Goal: Task Accomplishment & Management: Complete application form

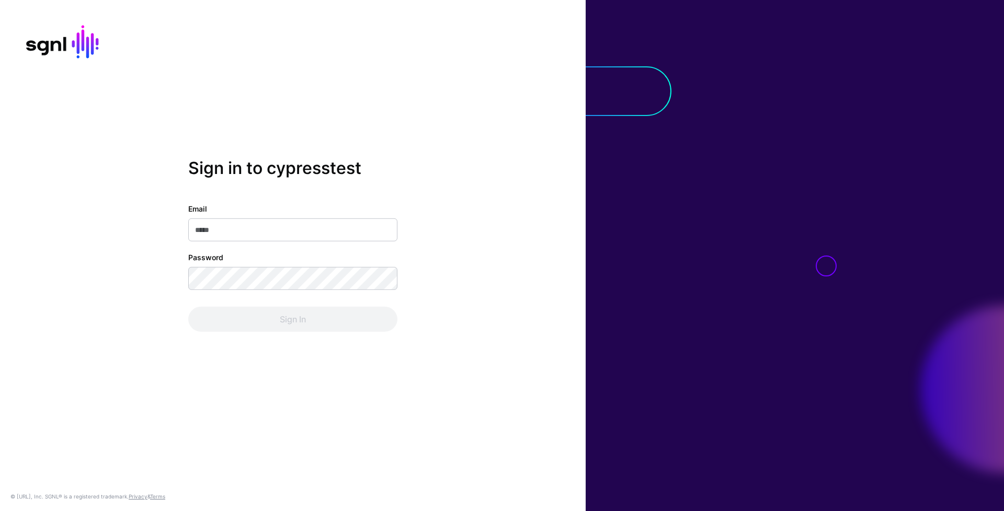
click at [334, 222] on input "Email" at bounding box center [292, 229] width 209 height 23
type input "**********"
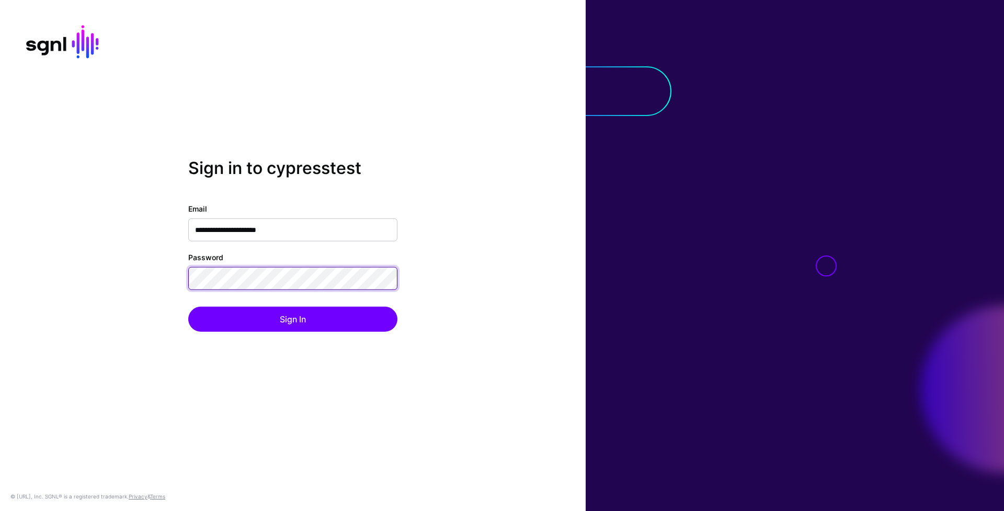
click at [188, 307] on button "Sign In" at bounding box center [292, 319] width 209 height 25
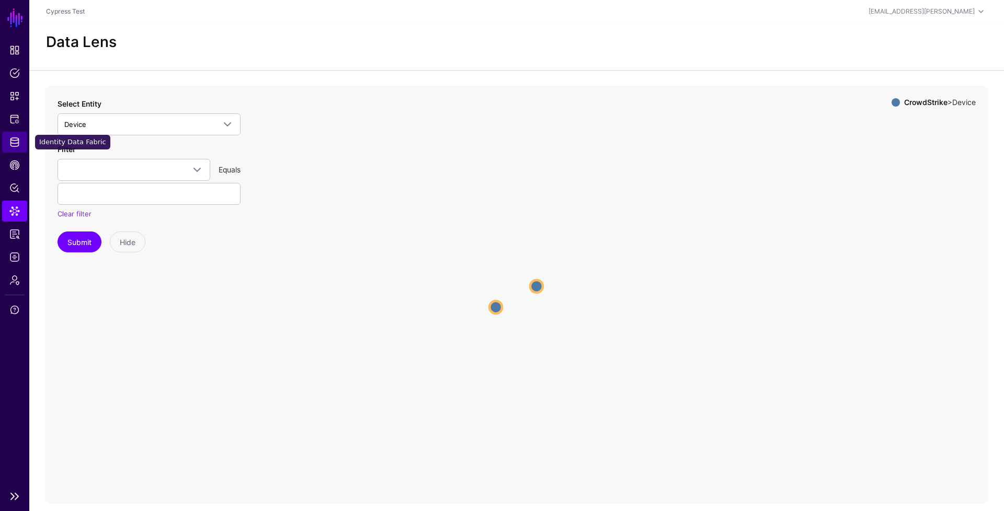
click at [24, 141] on link "Identity Data Fabric" at bounding box center [14, 142] width 25 height 21
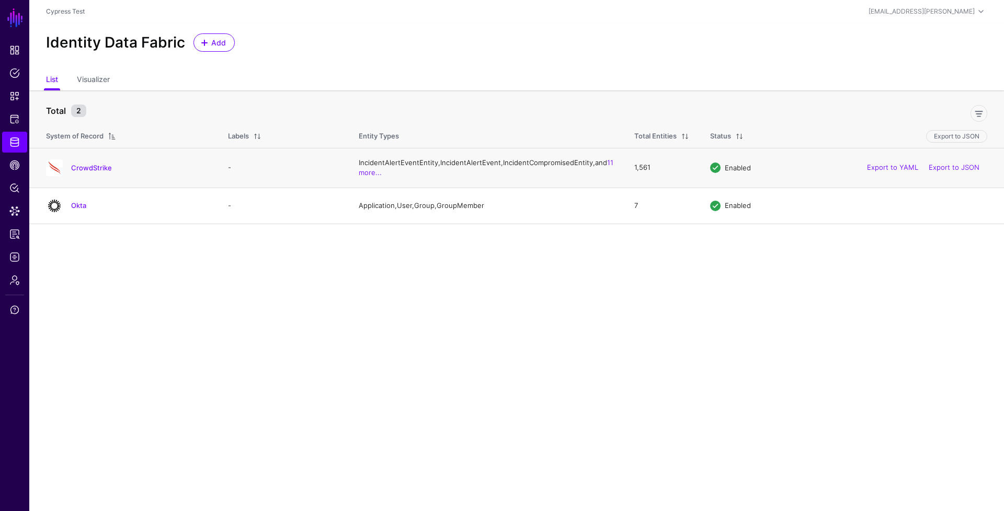
click at [94, 176] on div "CrowdStrike" at bounding box center [126, 167] width 169 height 17
click at [95, 172] on link "CrowdStrike" at bounding box center [91, 168] width 41 height 8
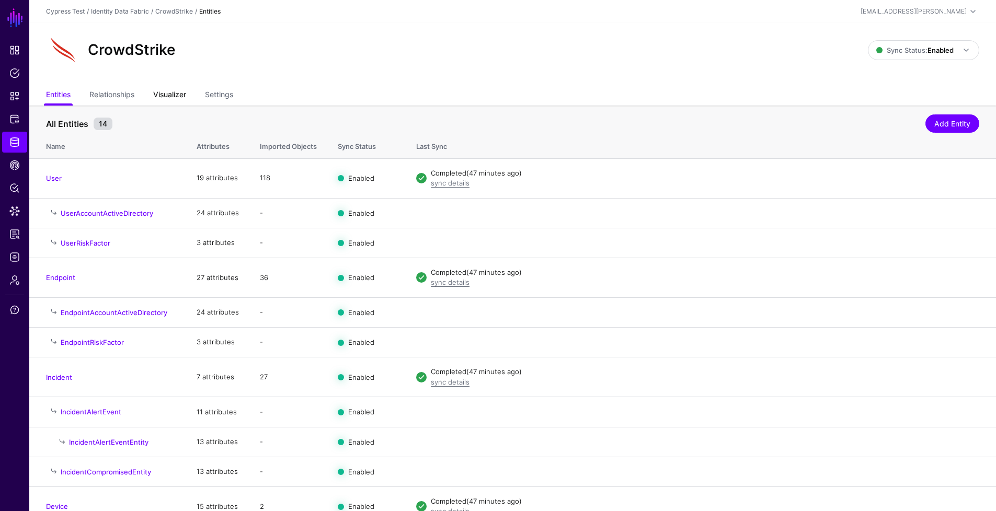
click at [176, 98] on link "Visualizer" at bounding box center [169, 96] width 33 height 20
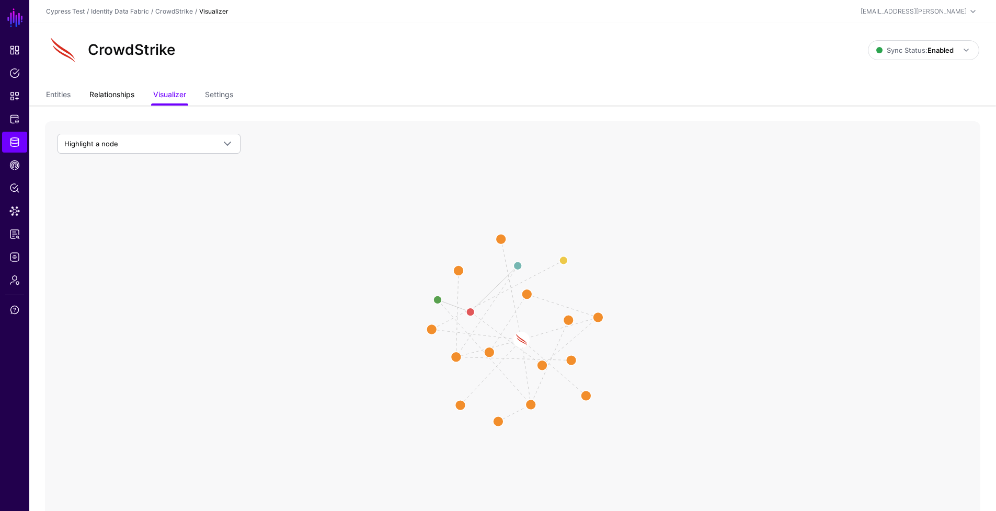
click at [114, 99] on link "Relationships" at bounding box center [111, 96] width 45 height 20
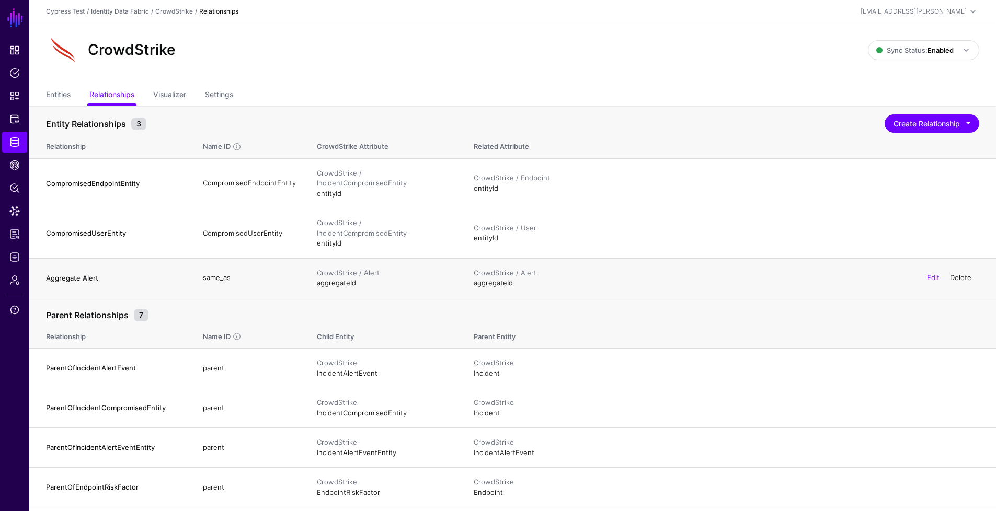
click at [960, 273] on link "Delete" at bounding box center [960, 277] width 21 height 8
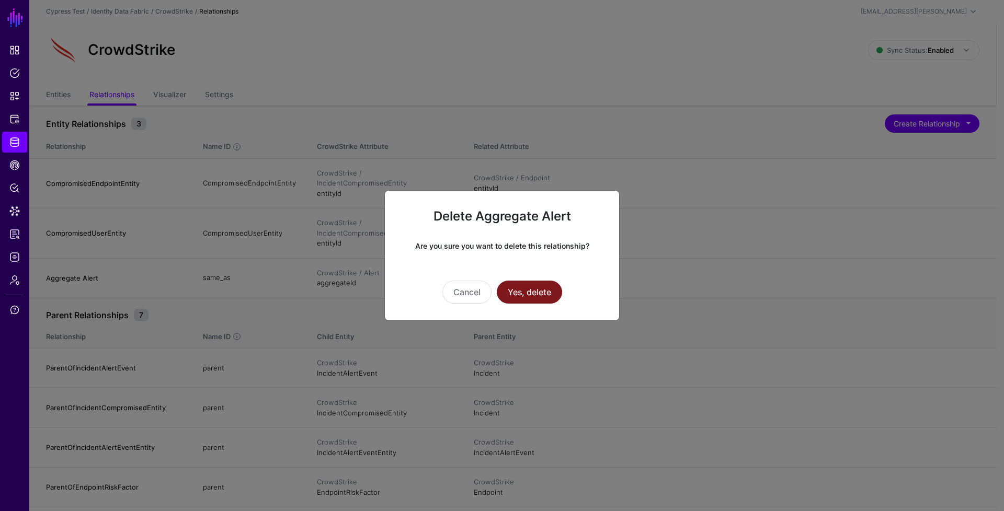
click at [527, 287] on button "Yes, delete" at bounding box center [529, 292] width 65 height 23
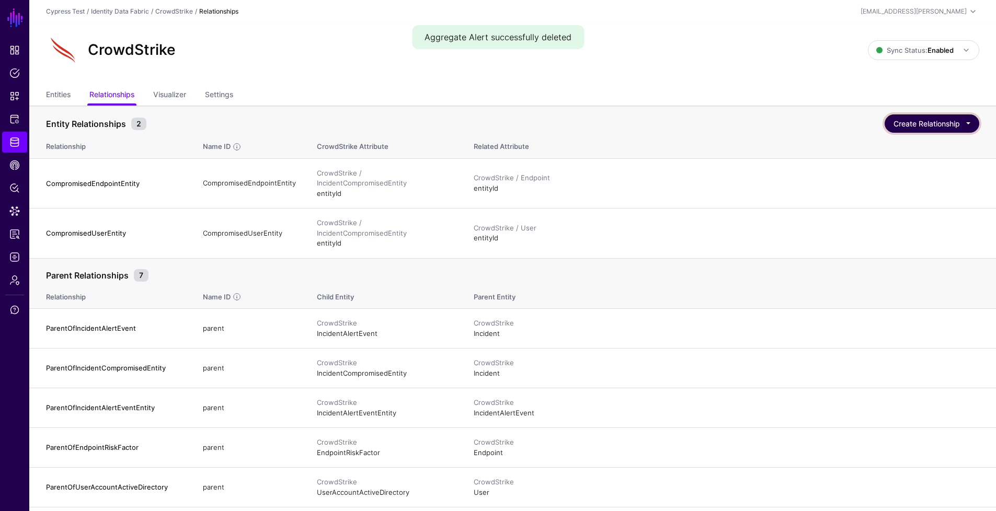
click at [958, 126] on button "Create Relationship" at bounding box center [931, 123] width 95 height 18
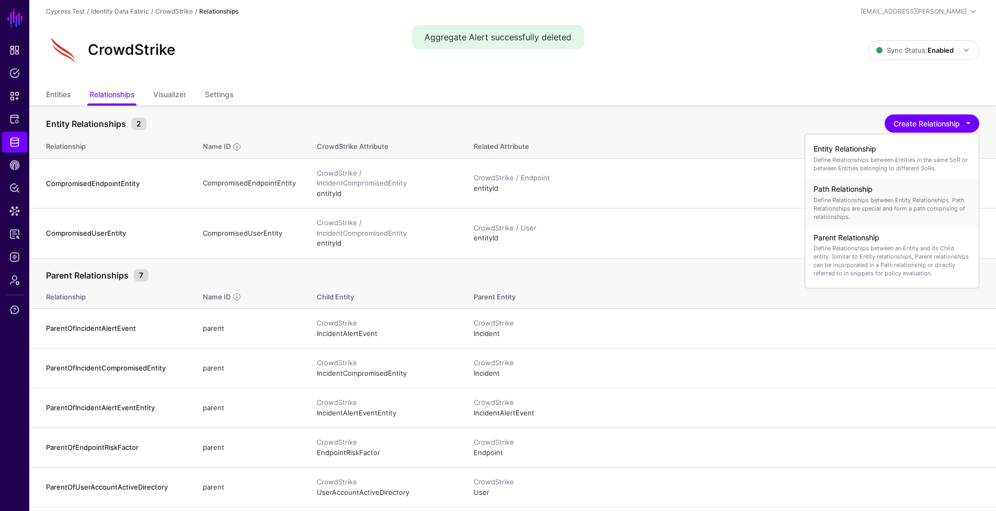
click at [934, 214] on p "Define Relationships between Entity Relationships. Path Relationships are speci…" at bounding box center [891, 208] width 157 height 25
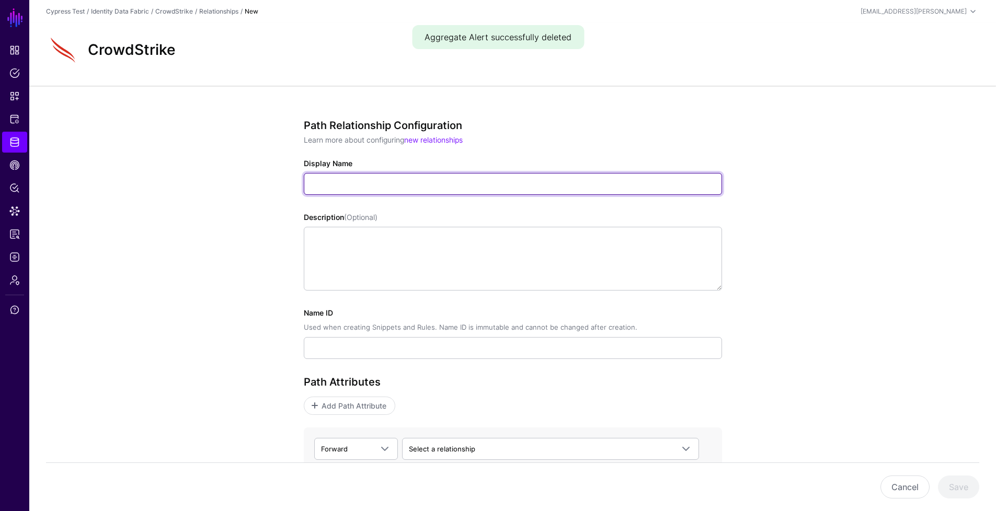
click at [542, 183] on input "Display Name" at bounding box center [513, 184] width 418 height 22
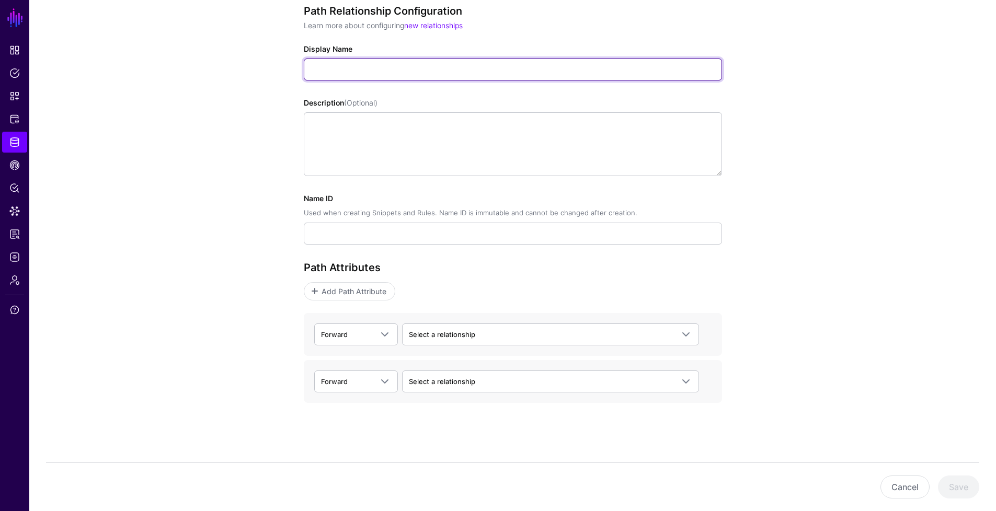
scroll to position [115, 0]
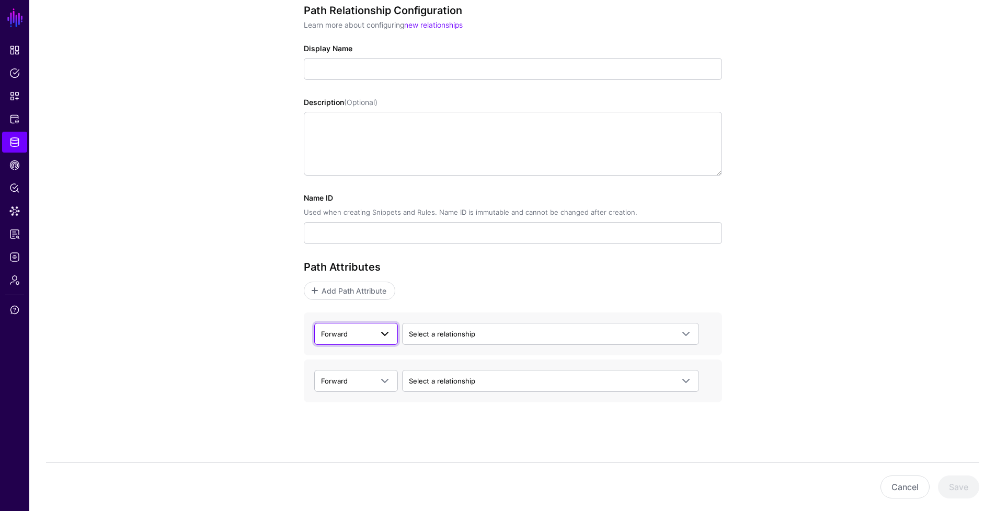
click at [387, 339] on span at bounding box center [384, 334] width 13 height 13
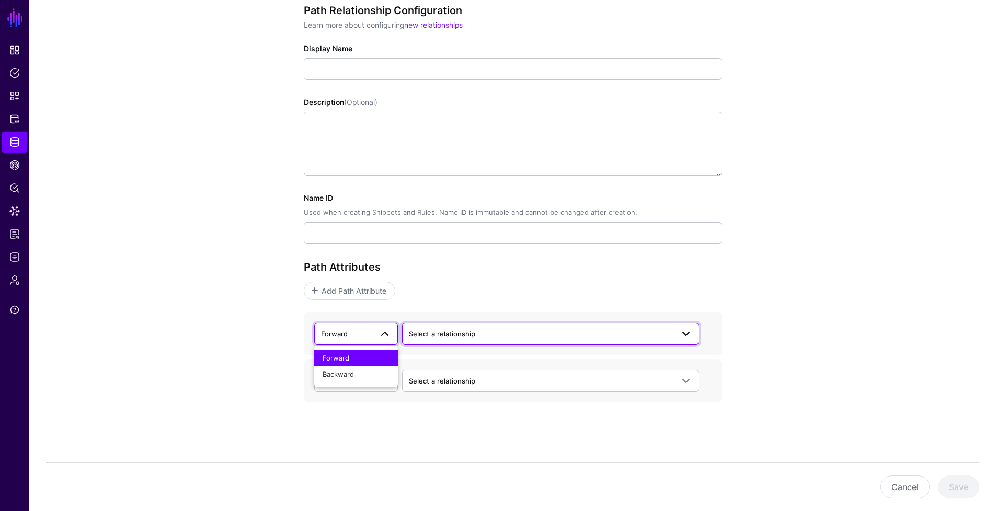
click at [477, 326] on link "Select a relationship" at bounding box center [550, 334] width 297 height 22
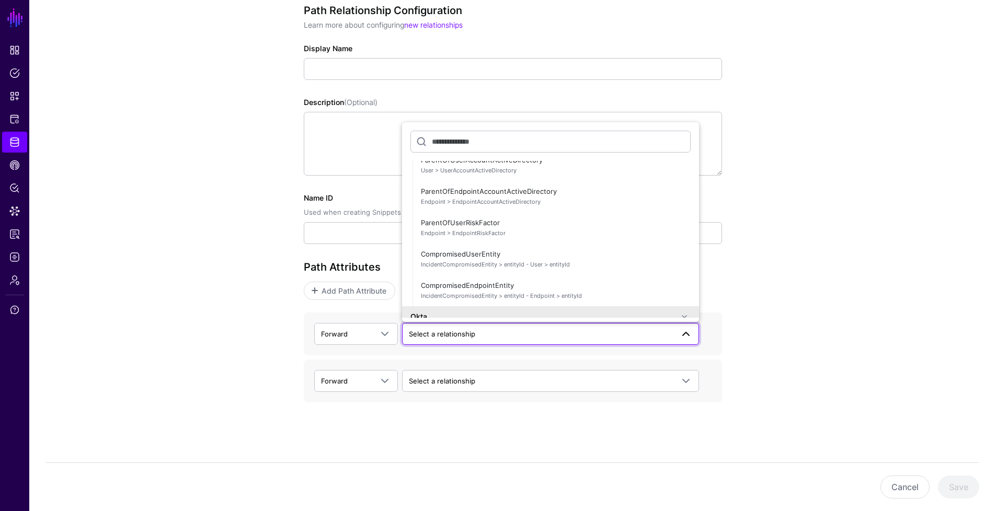
scroll to position [162, 0]
click at [736, 295] on div "Path Relationship Configuration Learn more about configuring new relationships …" at bounding box center [512, 241] width 485 height 540
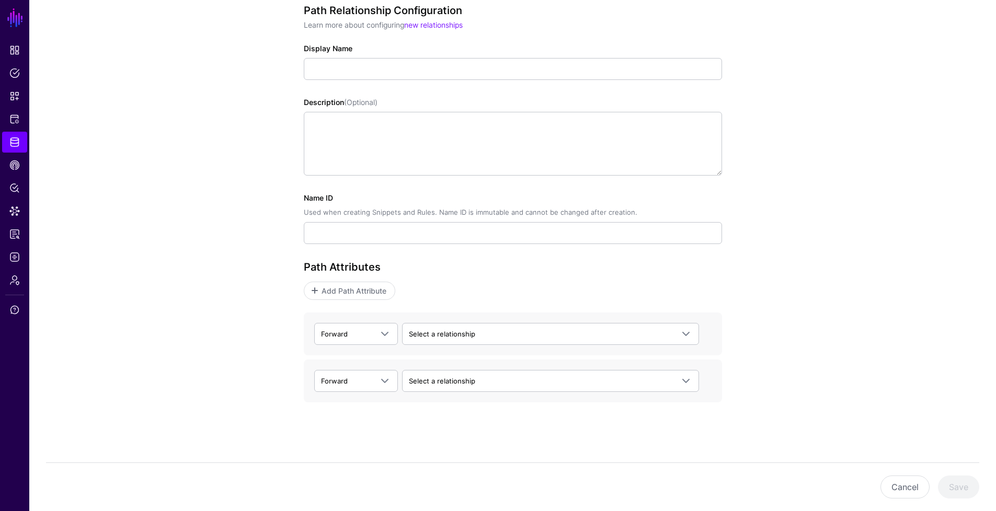
scroll to position [0, 0]
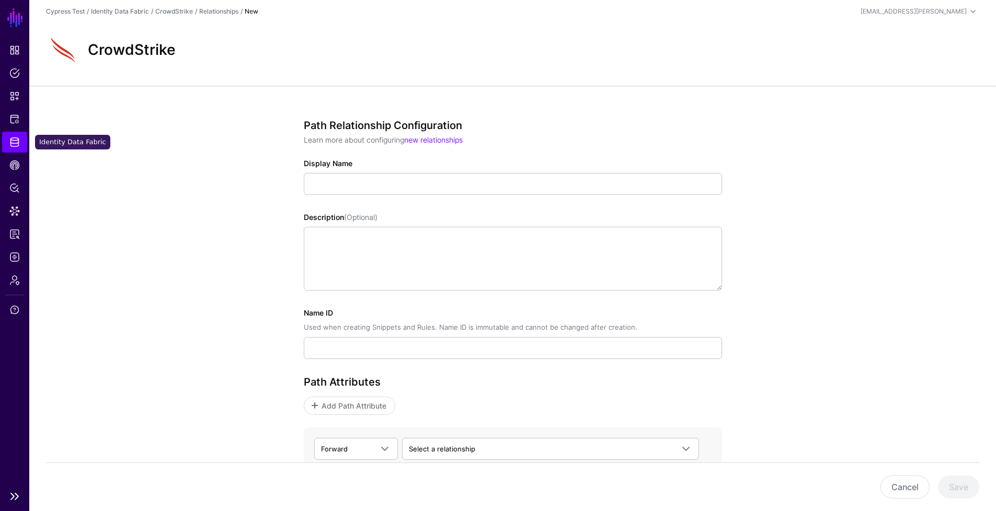
click at [10, 145] on span "Identity Data Fabric" at bounding box center [14, 142] width 10 height 10
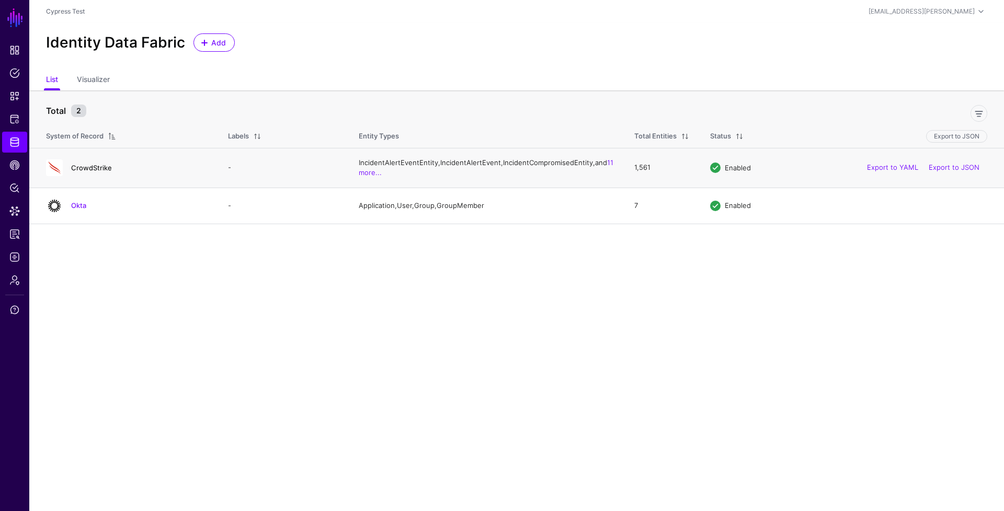
click at [78, 170] on link "CrowdStrike" at bounding box center [91, 168] width 41 height 8
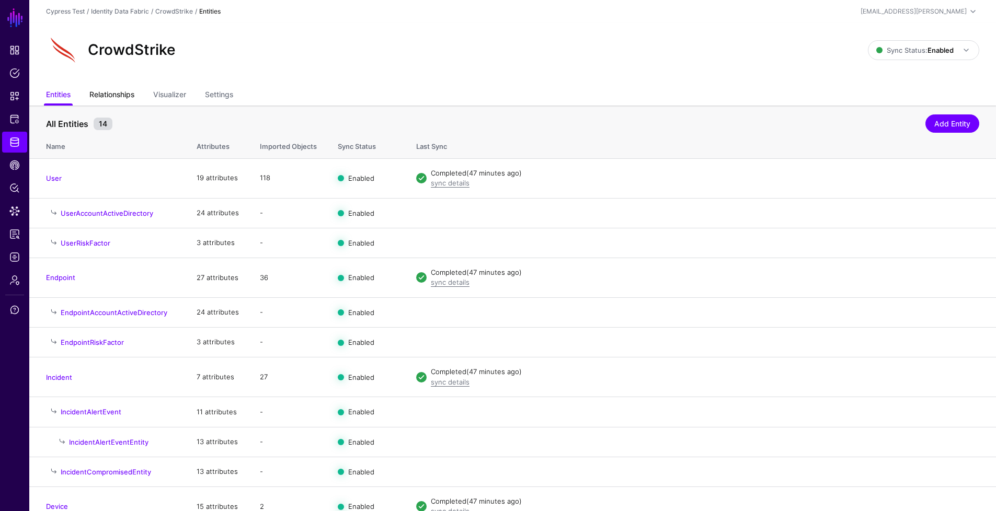
click at [122, 95] on link "Relationships" at bounding box center [111, 96] width 45 height 20
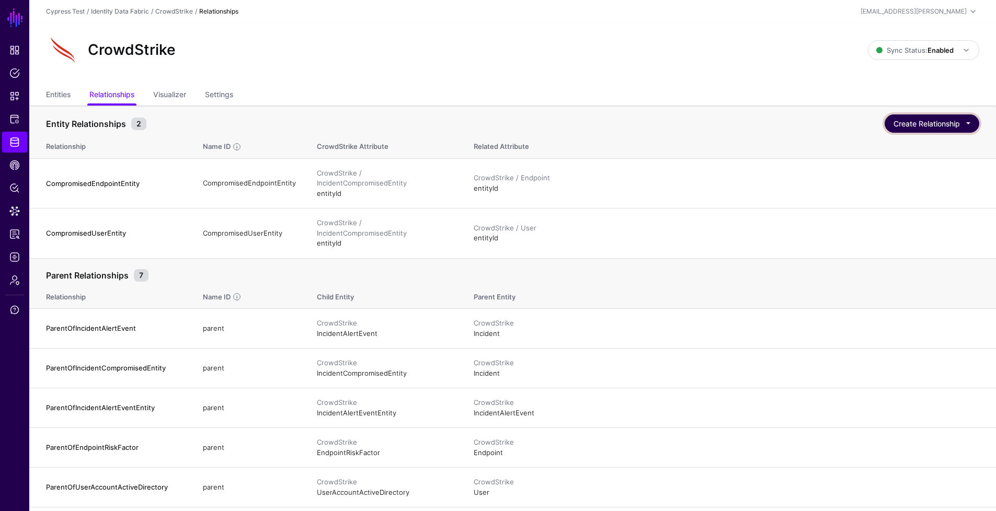
click at [954, 114] on button "Create Relationship" at bounding box center [931, 123] width 95 height 18
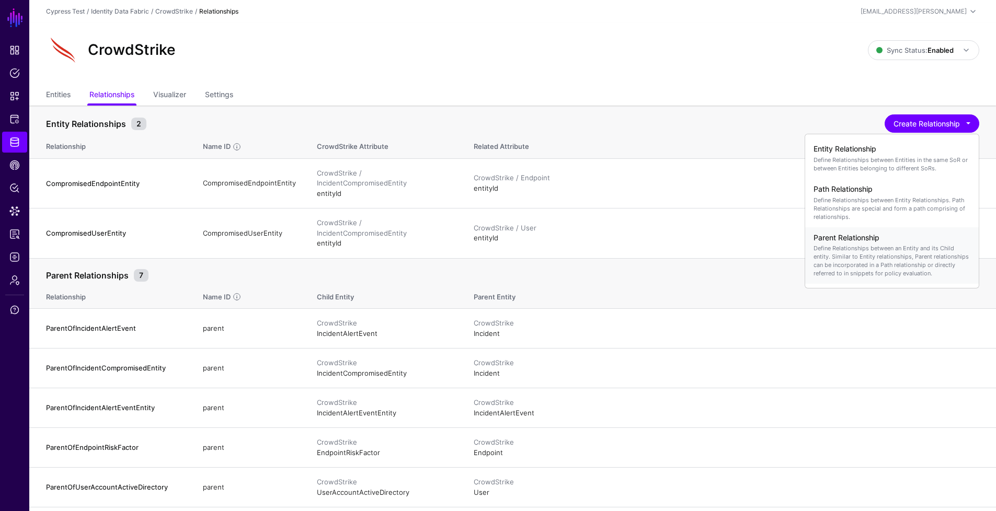
click at [917, 252] on p "Define Relationships between an Entity and its Child entity. Similar to Entity …" at bounding box center [891, 260] width 157 height 33
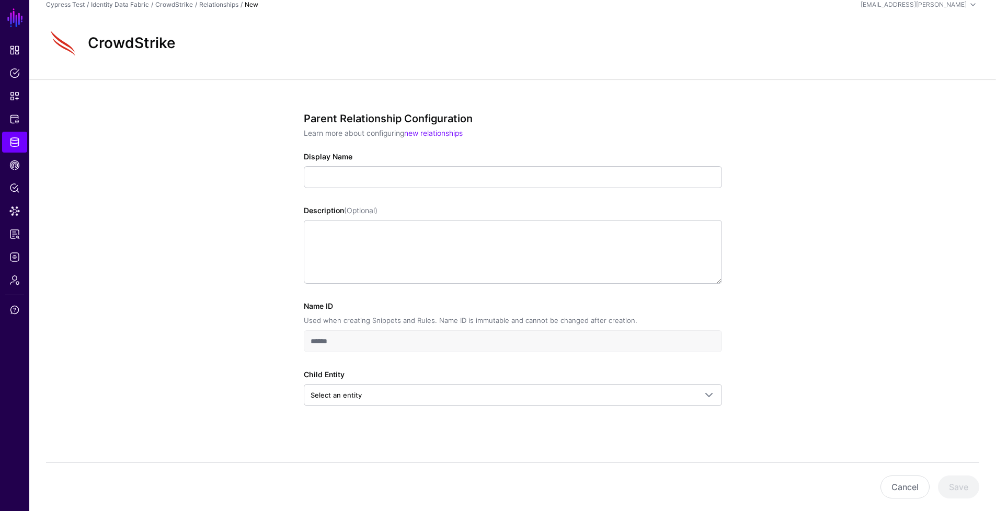
scroll to position [10, 0]
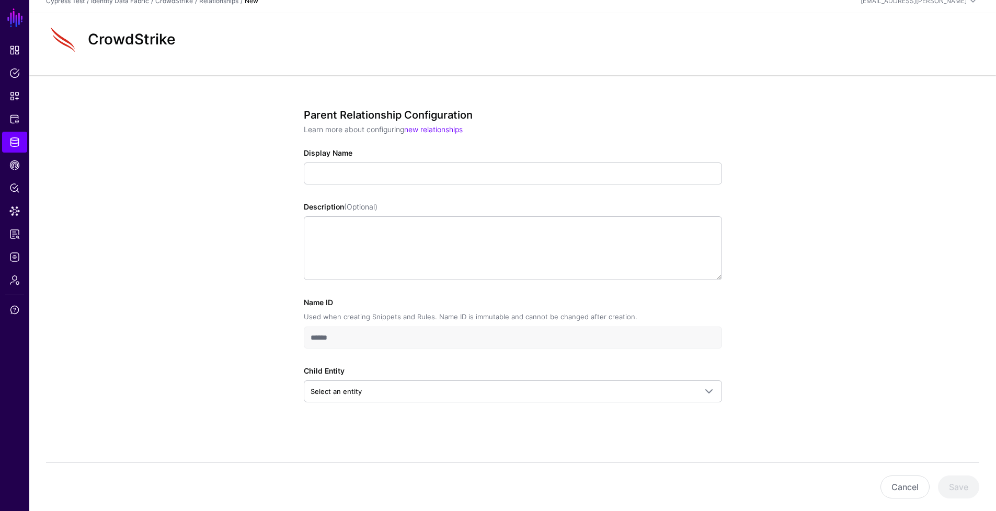
click at [519, 404] on div "Parent Relationship Configuration Learn more about configuring new relationship…" at bounding box center [513, 270] width 418 height 323
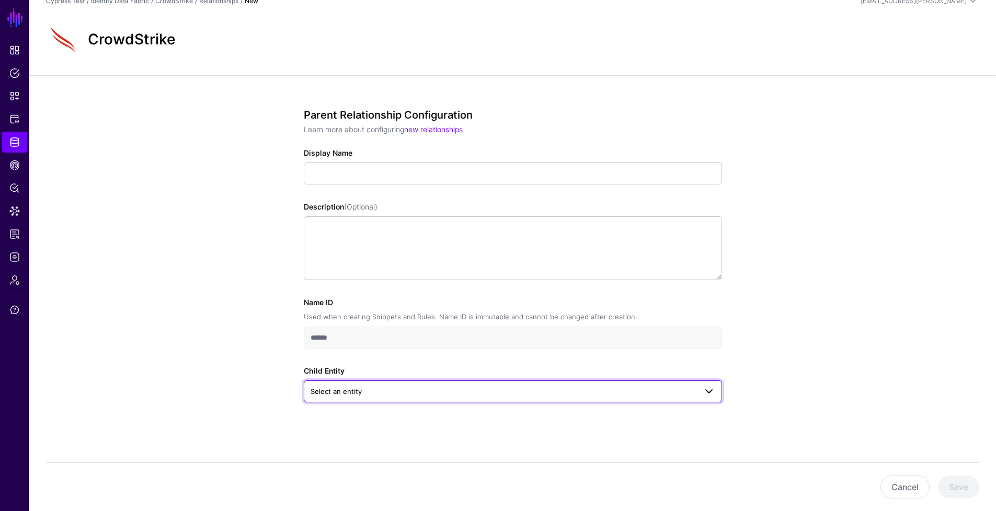
click at [523, 397] on span "Select an entity" at bounding box center [512, 391] width 405 height 13
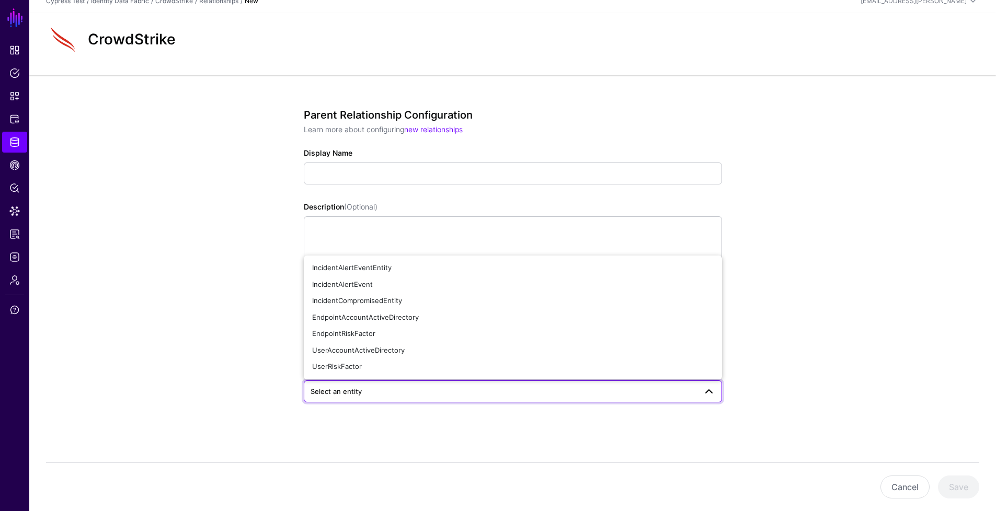
click at [816, 331] on div "Parent Relationship Configuration Learn more about configuring new relationship…" at bounding box center [512, 293] width 966 height 436
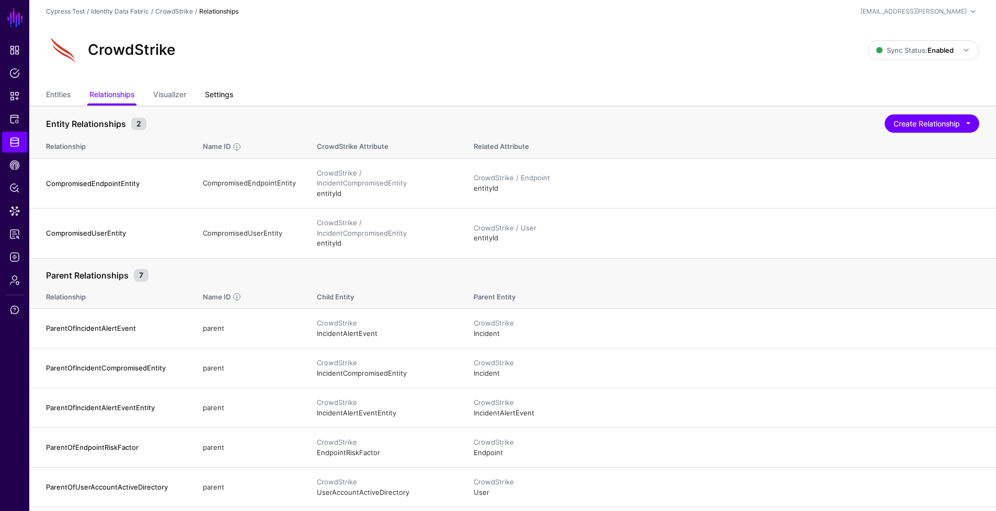
click at [212, 101] on link "Settings" at bounding box center [219, 96] width 28 height 20
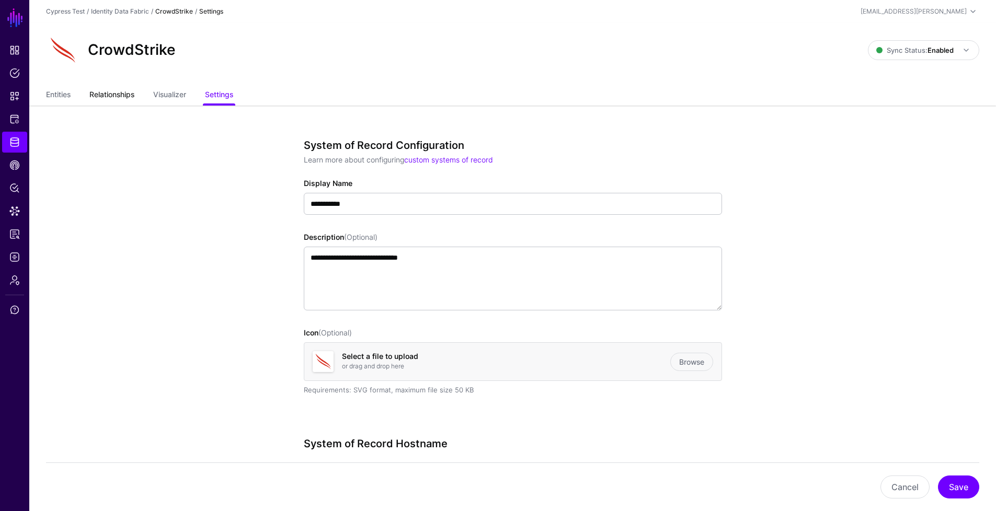
click at [111, 89] on link "Relationships" at bounding box center [111, 96] width 45 height 20
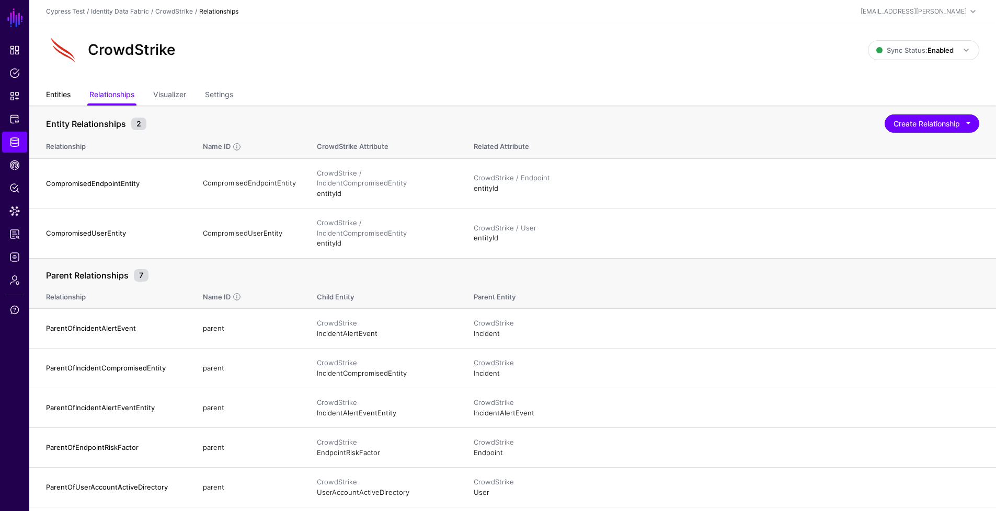
click at [56, 92] on link "Entities" at bounding box center [58, 96] width 25 height 20
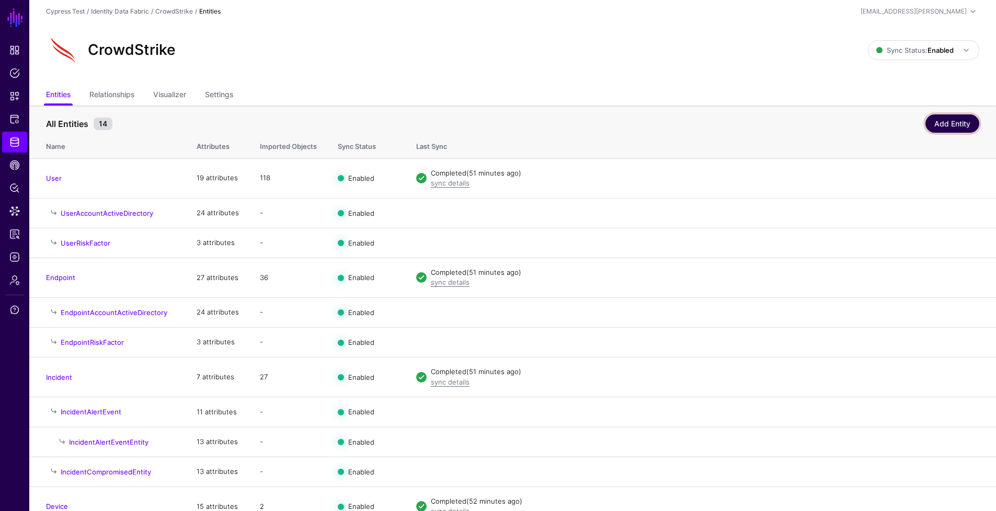
click at [938, 126] on link "Add Entity" at bounding box center [952, 123] width 54 height 18
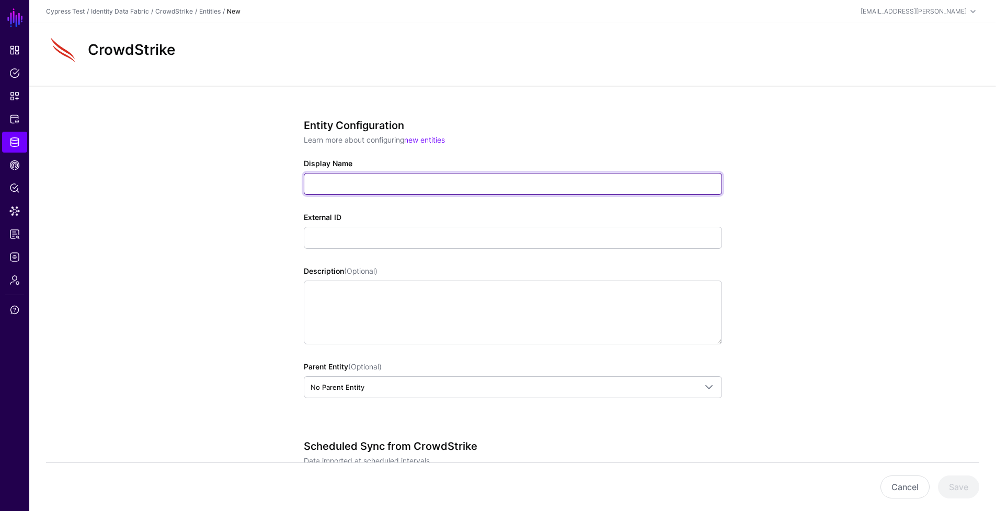
click at [493, 177] on input "Display Name" at bounding box center [513, 184] width 418 height 22
type input "**********"
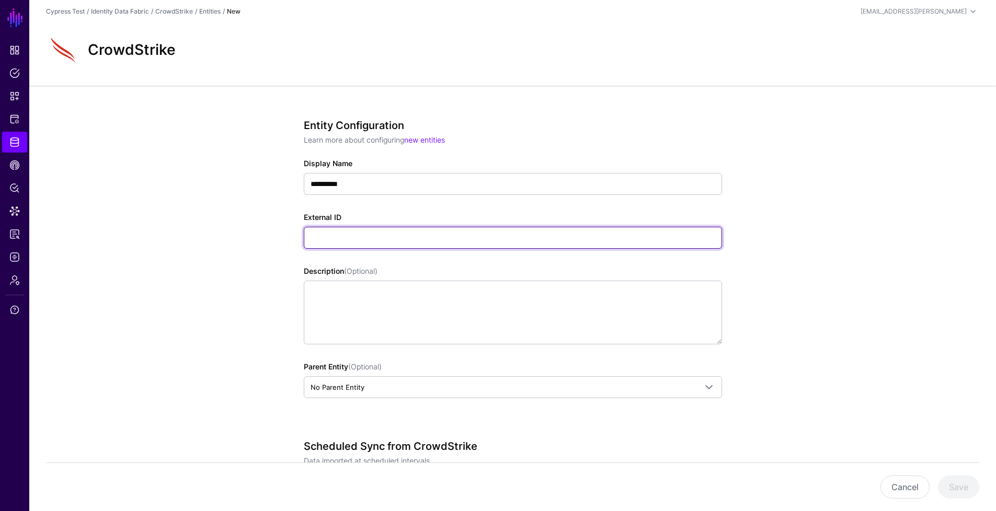
click at [501, 245] on input "External ID" at bounding box center [513, 238] width 418 height 22
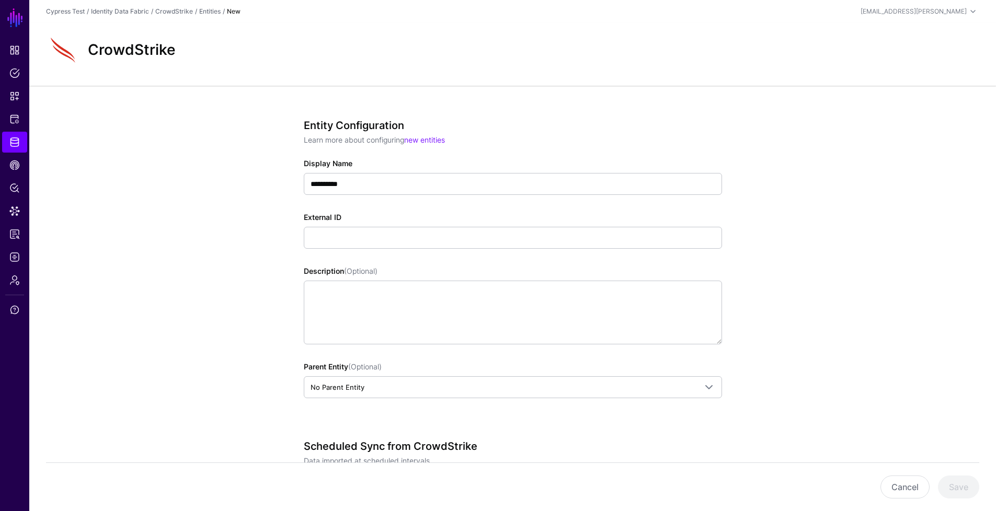
click at [204, 197] on div "**********" at bounding box center [512, 441] width 966 height 711
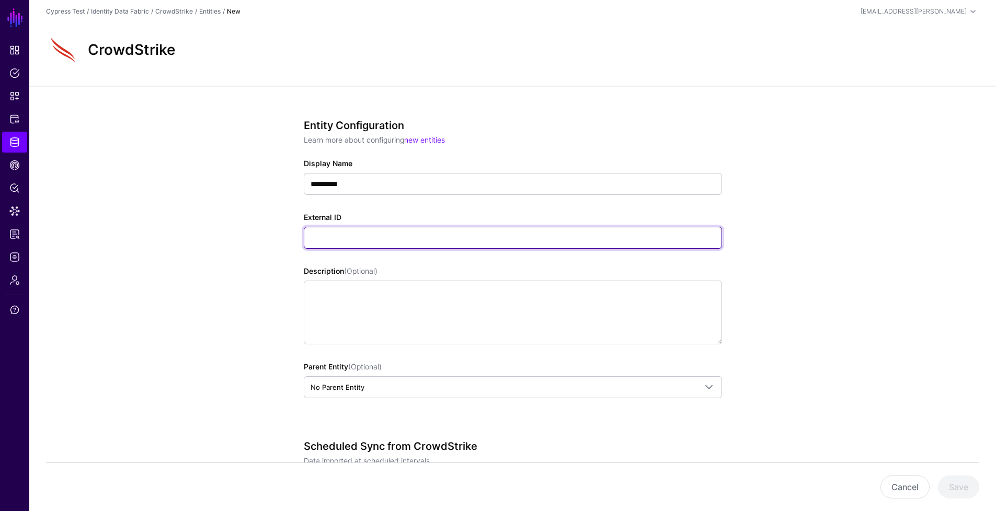
click at [468, 244] on input "External ID" at bounding box center [513, 238] width 418 height 22
paste input "**********"
type input "**********"
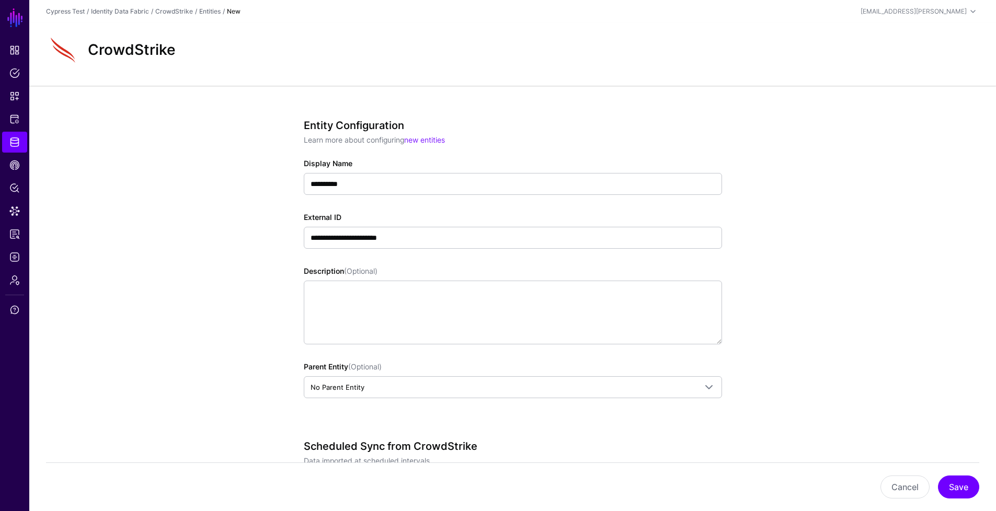
click at [263, 229] on div "**********" at bounding box center [512, 441] width 966 height 711
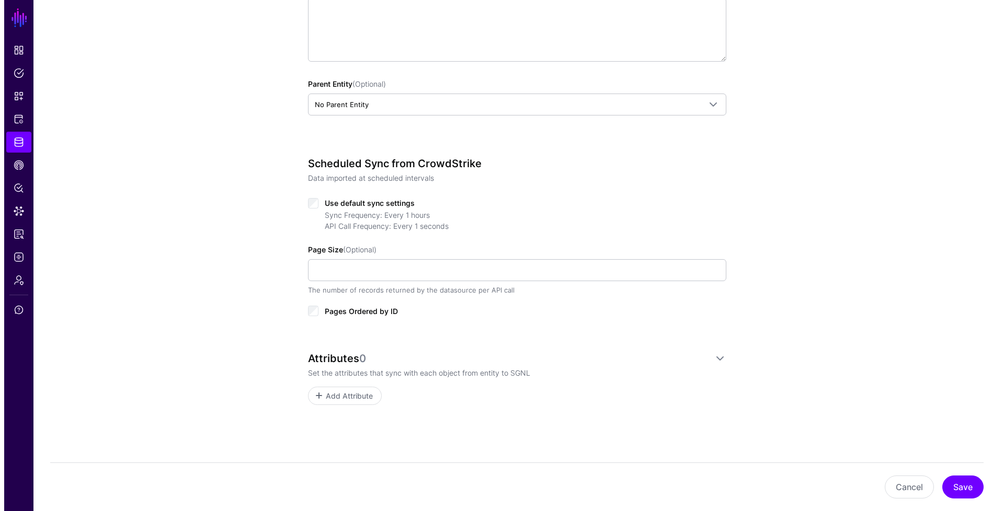
scroll to position [285, 0]
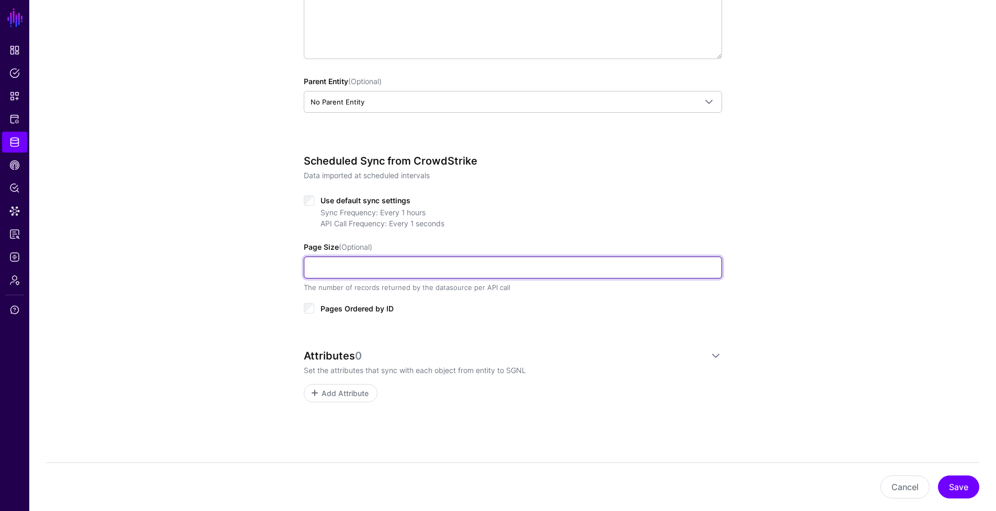
click at [430, 263] on input "Page Size (Optional)" at bounding box center [513, 268] width 418 height 22
type input "***"
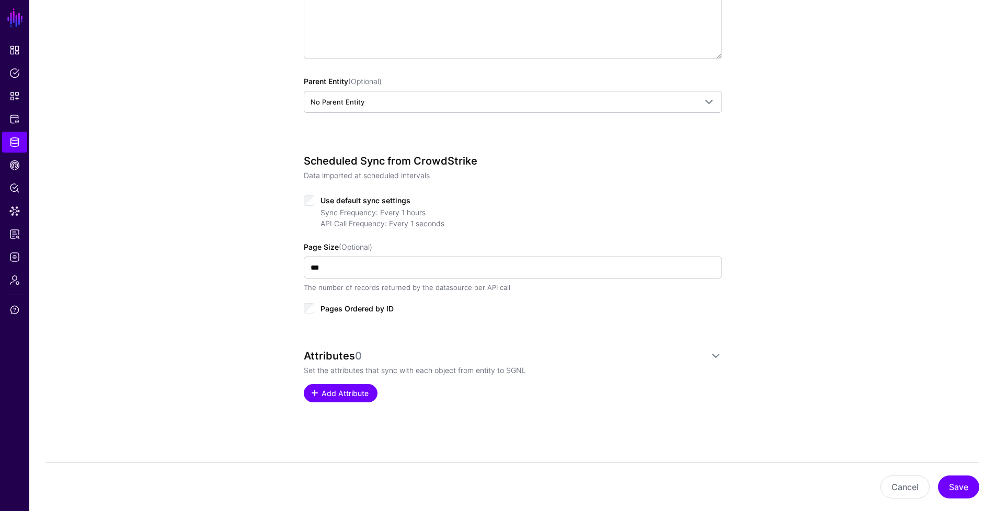
click at [351, 392] on span "Add Attribute" at bounding box center [345, 393] width 50 height 11
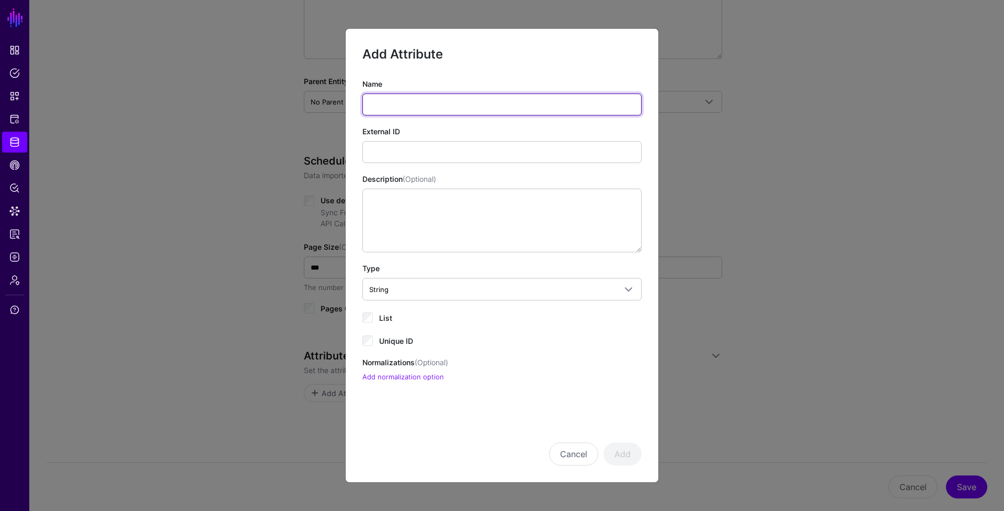
click at [440, 111] on input "Name" at bounding box center [501, 105] width 279 height 22
type input "**"
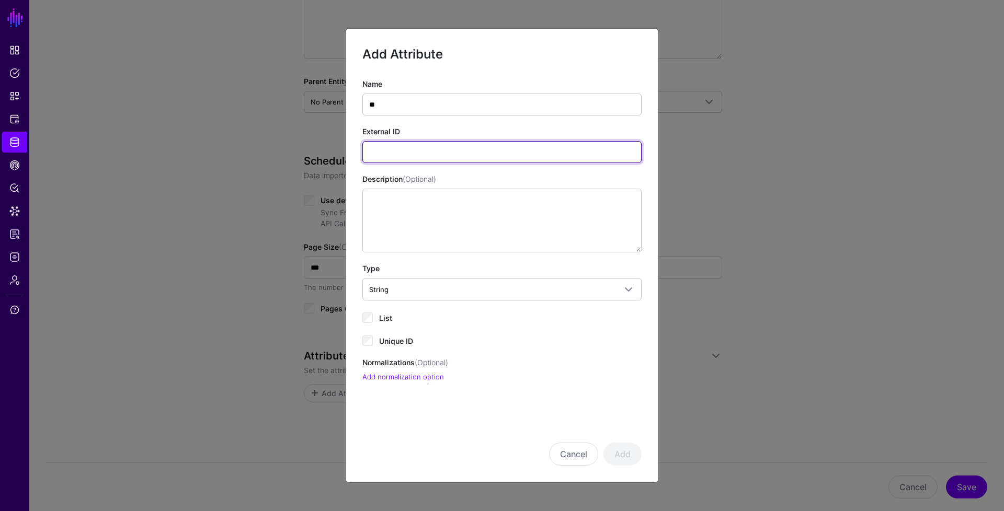
click at [441, 154] on input "External ID" at bounding box center [501, 152] width 279 height 22
paste input "*"
type input "**********"
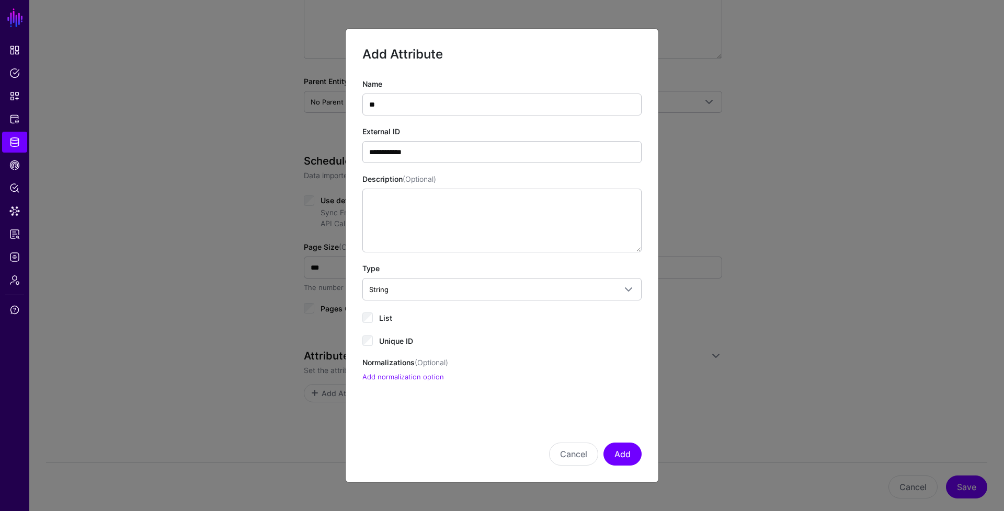
click at [388, 340] on span "Unique ID" at bounding box center [396, 341] width 34 height 9
click at [626, 448] on button "Add" at bounding box center [622, 454] width 38 height 23
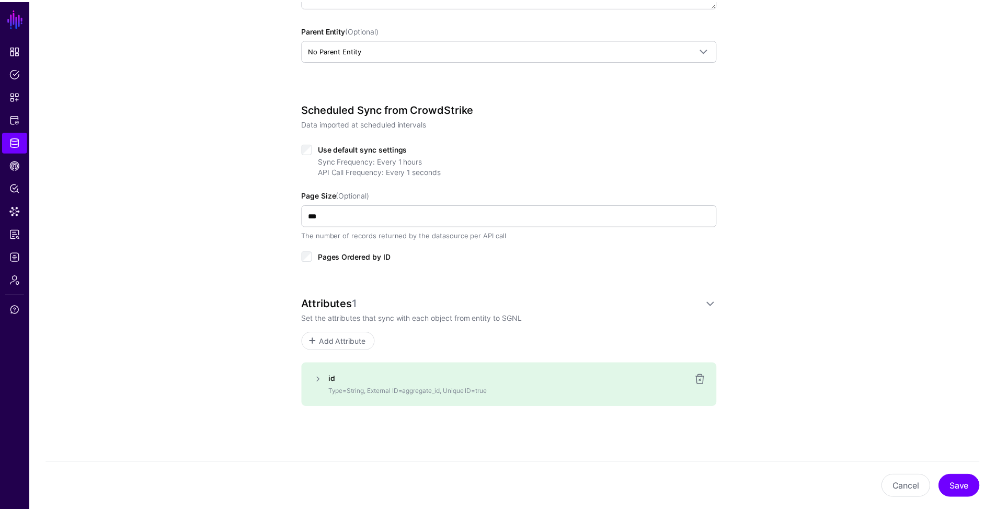
scroll to position [342, 0]
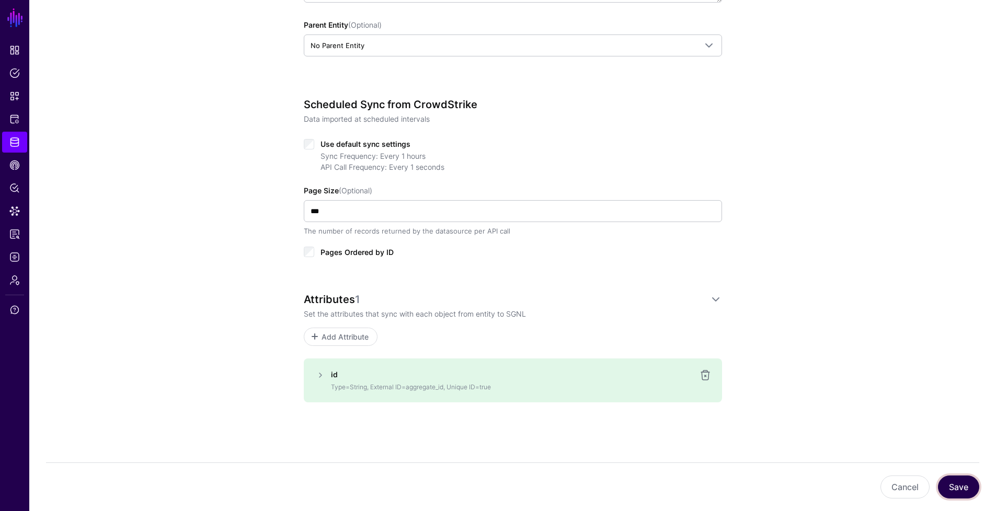
click at [951, 484] on button "Save" at bounding box center [958, 487] width 41 height 23
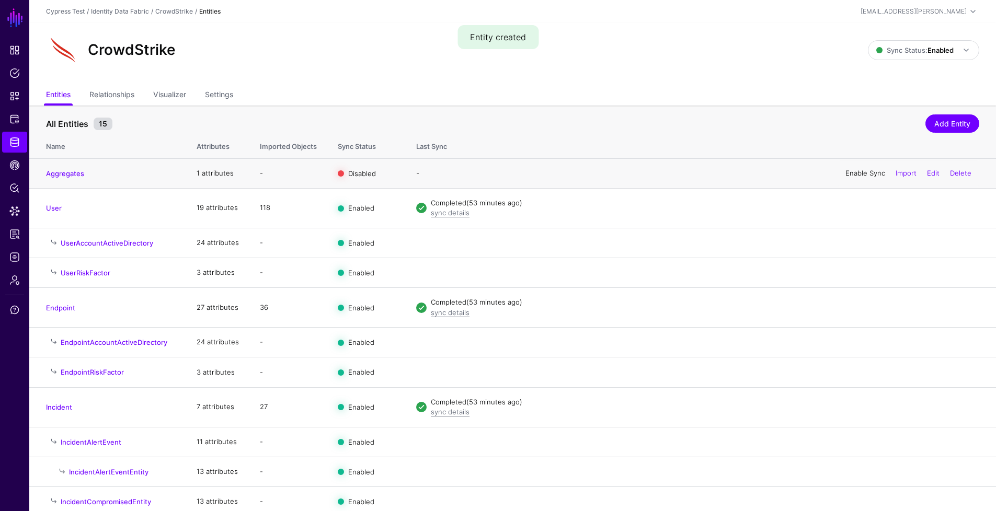
click at [876, 174] on link "Enable Sync" at bounding box center [865, 173] width 40 height 8
click at [134, 96] on link "Relationships" at bounding box center [111, 96] width 45 height 20
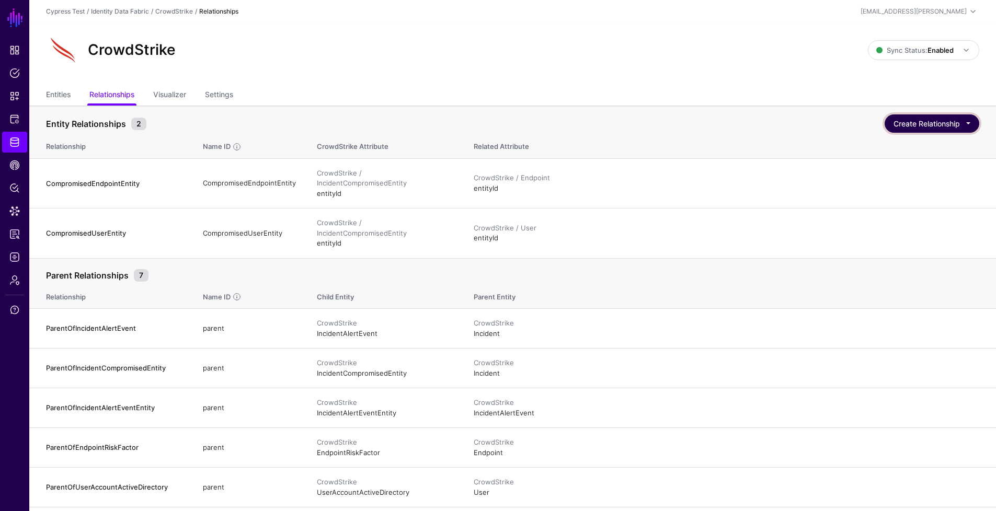
click at [899, 118] on button "Create Relationship" at bounding box center [931, 123] width 95 height 18
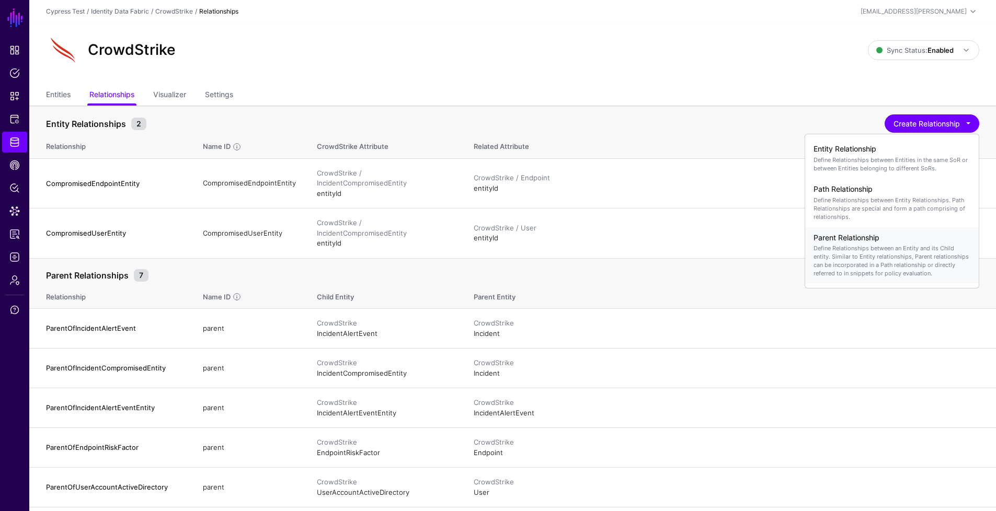
click at [900, 254] on p "Define Relationships between an Entity and its Child entity. Similar to Entity …" at bounding box center [891, 260] width 157 height 33
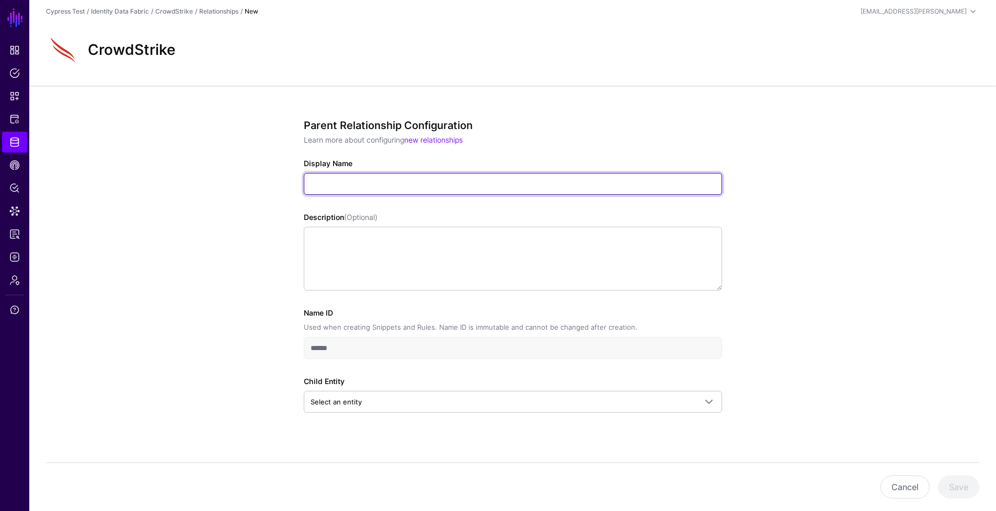
click at [436, 173] on input "Display Name" at bounding box center [513, 184] width 418 height 22
click at [361, 188] on input "*****" at bounding box center [513, 184] width 418 height 22
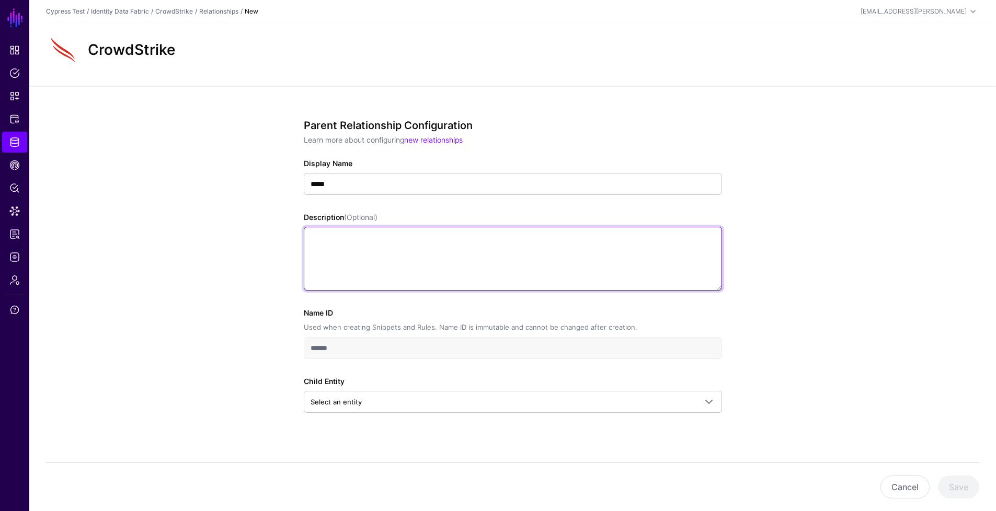
click at [318, 259] on textarea "Description (Optional)" at bounding box center [513, 259] width 418 height 64
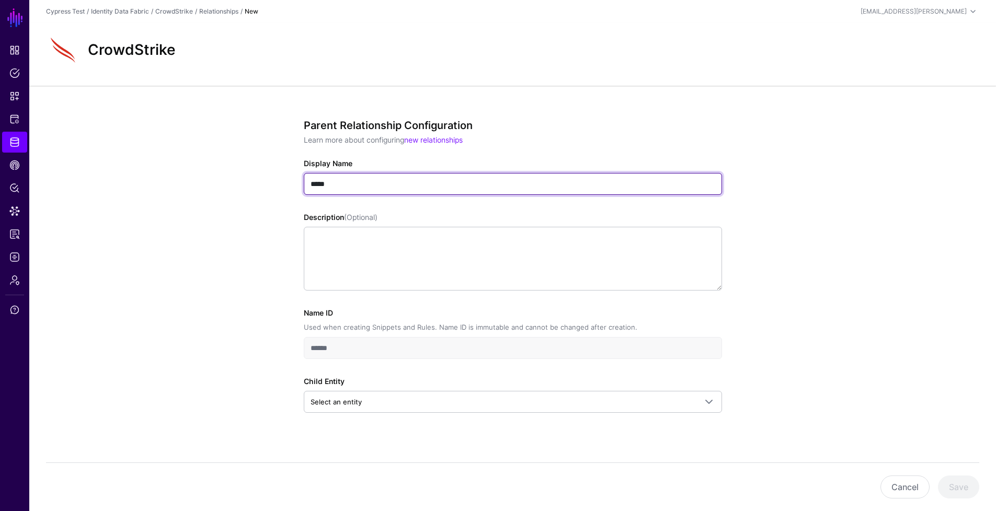
click at [372, 183] on input "*****" at bounding box center [513, 184] width 418 height 22
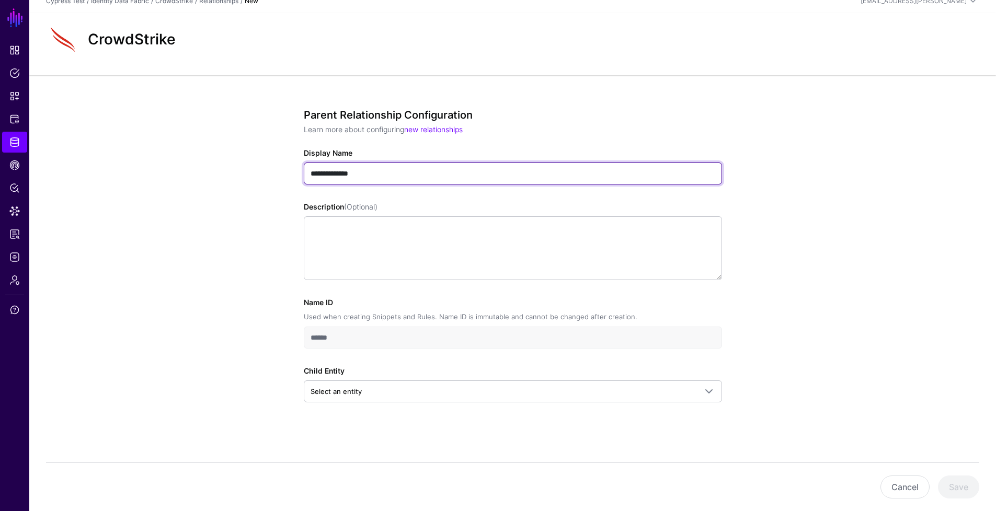
type input "**********"
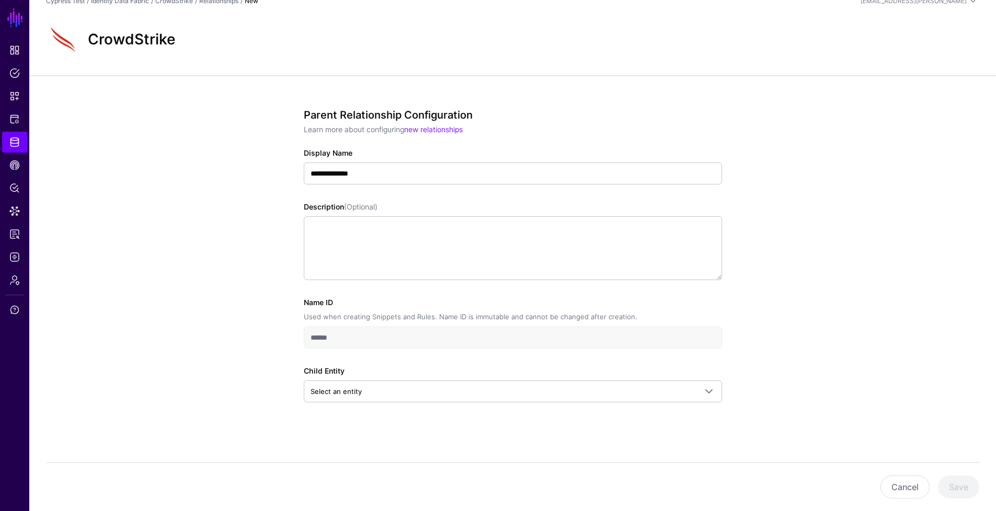
click at [389, 344] on input "******" at bounding box center [513, 338] width 418 height 22
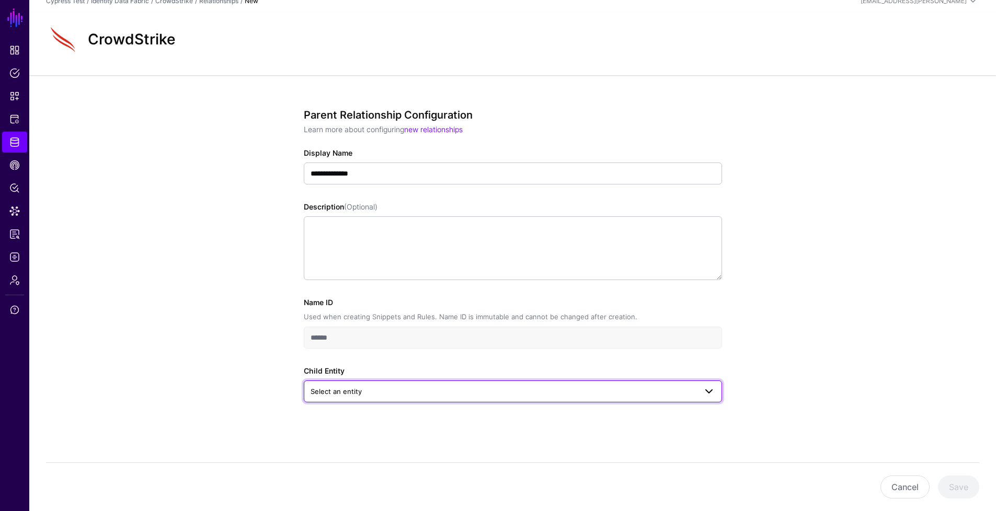
click at [371, 387] on span "Select an entity" at bounding box center [503, 391] width 386 height 11
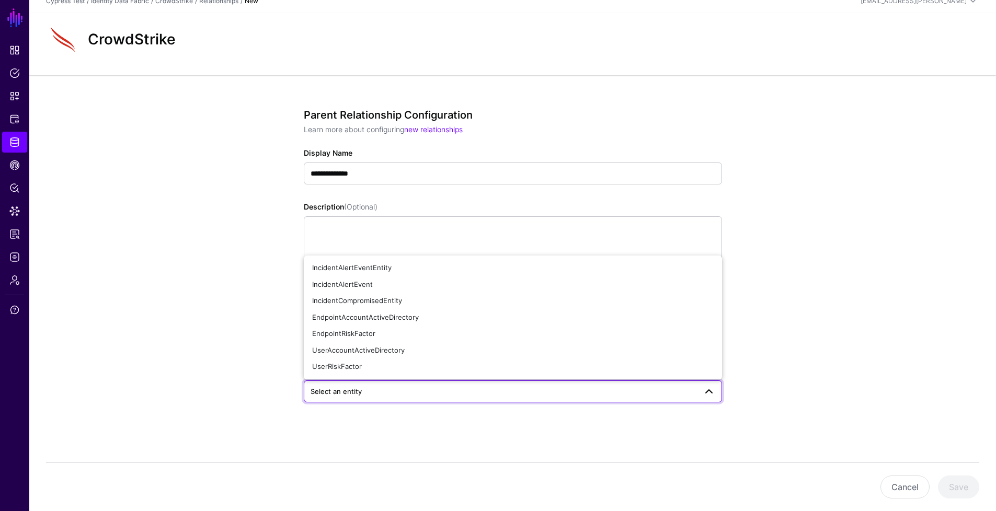
click at [257, 331] on div "**********" at bounding box center [512, 293] width 966 height 436
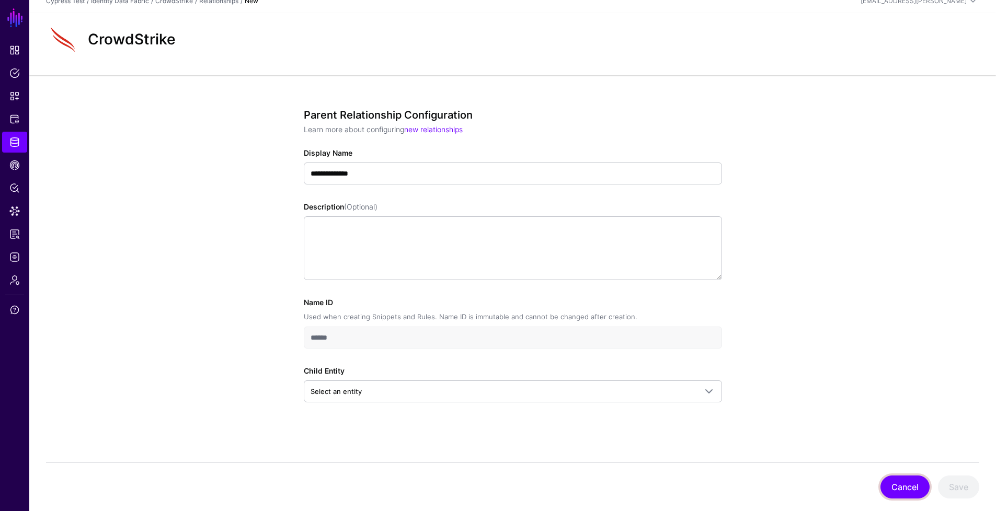
click at [891, 484] on button "Cancel" at bounding box center [904, 487] width 49 height 23
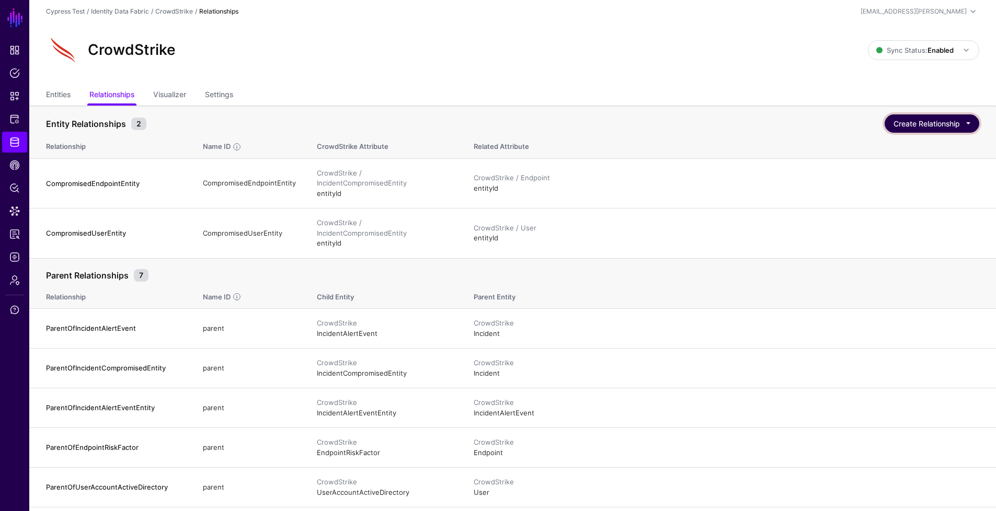
click at [921, 127] on button "Create Relationship" at bounding box center [931, 123] width 95 height 18
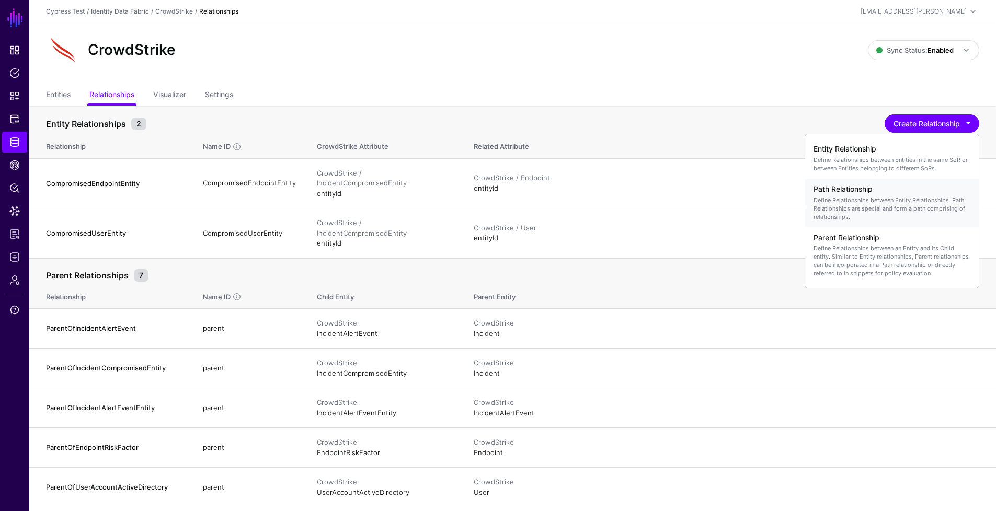
click at [877, 208] on p "Define Relationships between Entity Relationships. Path Relationships are speci…" at bounding box center [891, 208] width 157 height 25
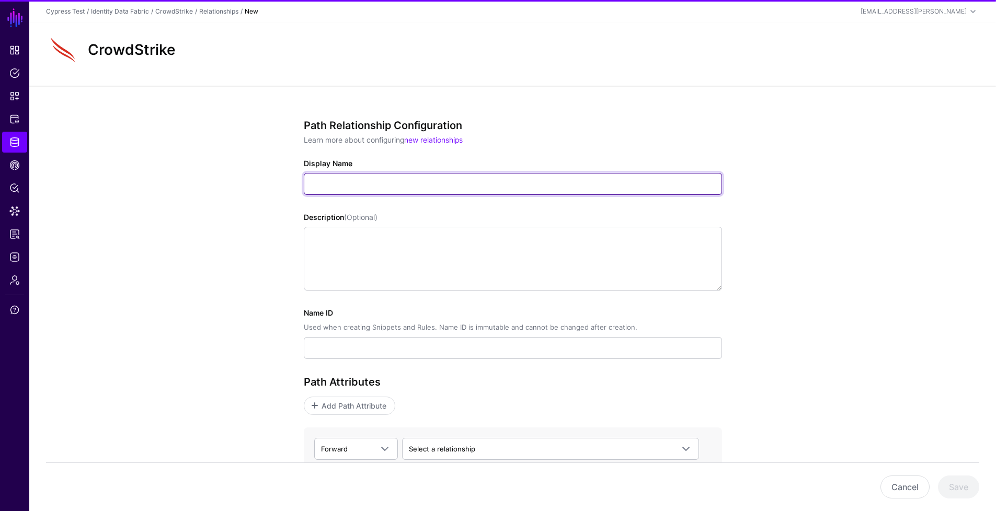
click at [587, 189] on input "Display Name" at bounding box center [513, 184] width 418 height 22
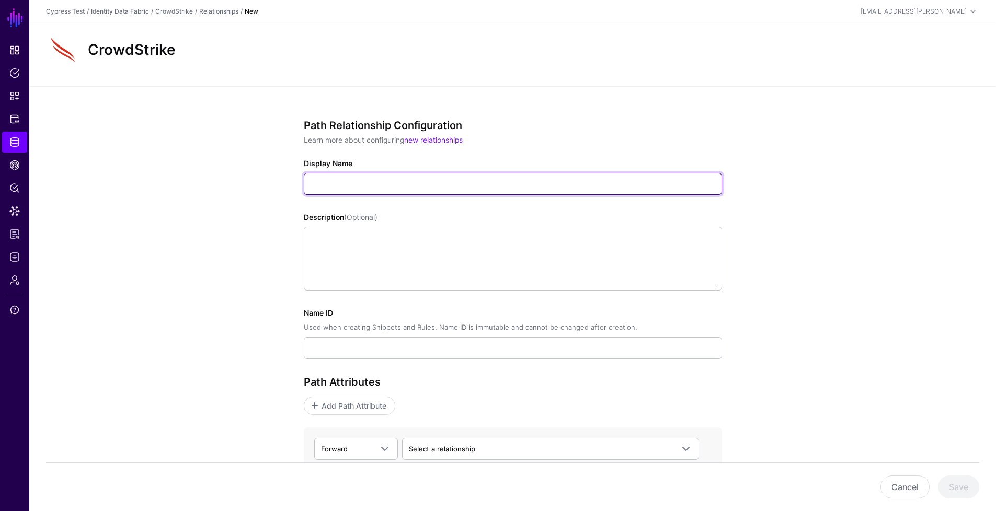
type input "*****"
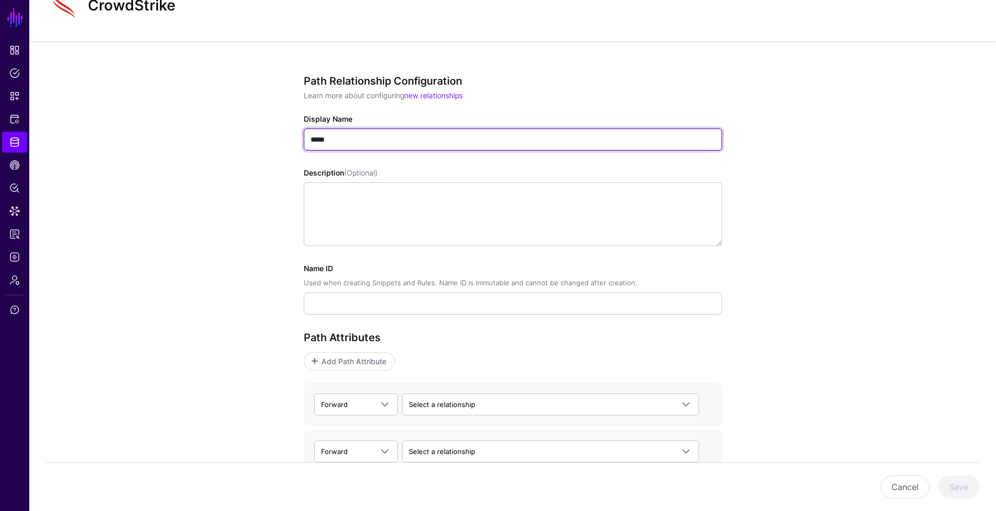
scroll to position [115, 0]
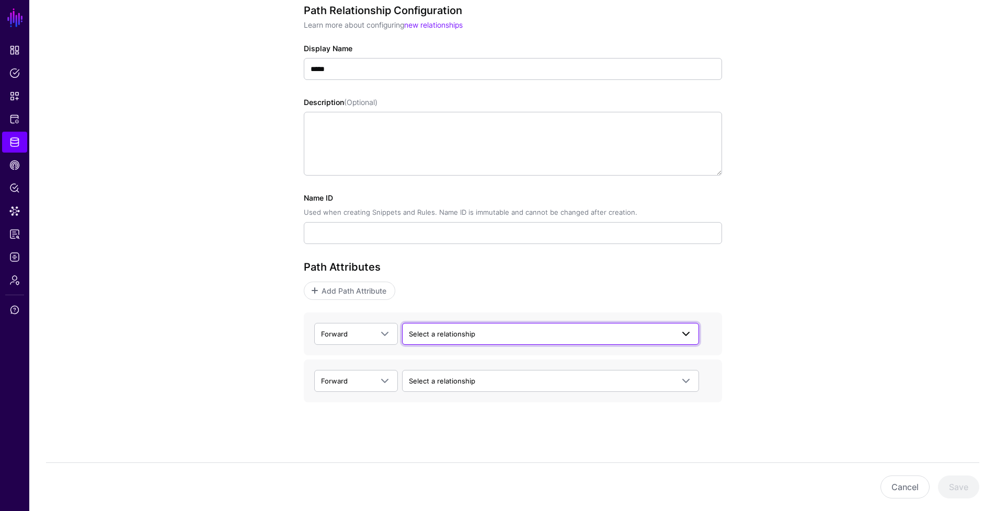
type input "*****"
click at [444, 339] on span "Select a relationship" at bounding box center [541, 333] width 264 height 11
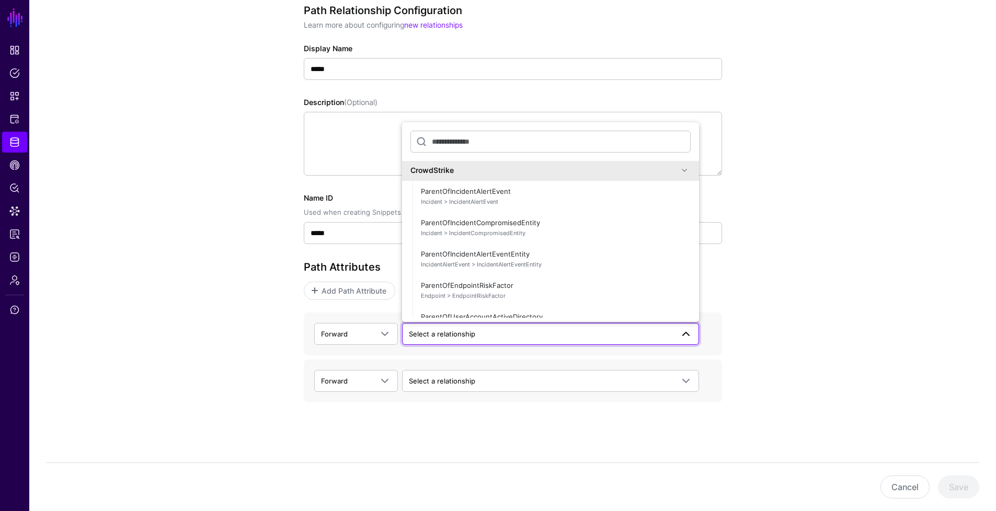
scroll to position [0, 0]
click at [242, 224] on div "Path Relationship Configuration Learn more about configuring new relationships …" at bounding box center [512, 241] width 966 height 540
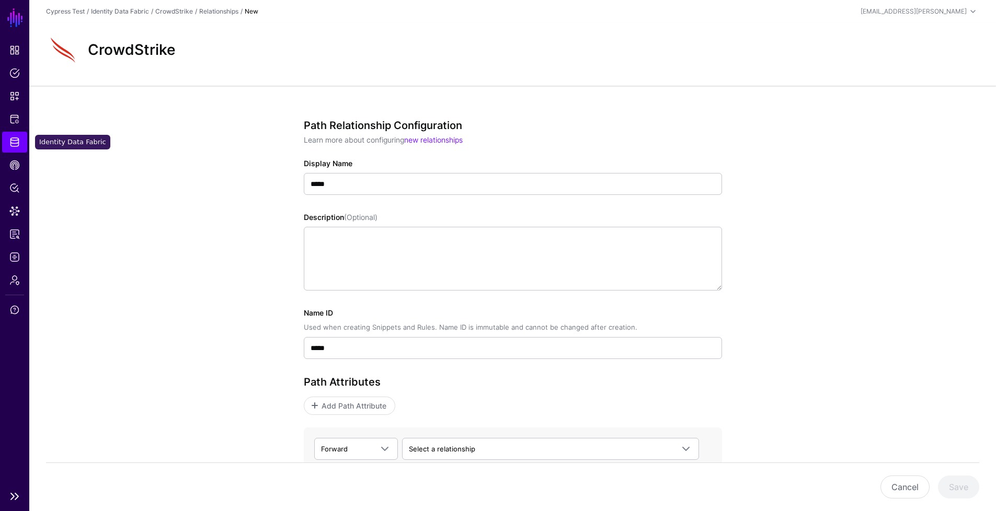
click at [17, 142] on span "Identity Data Fabric" at bounding box center [14, 142] width 10 height 10
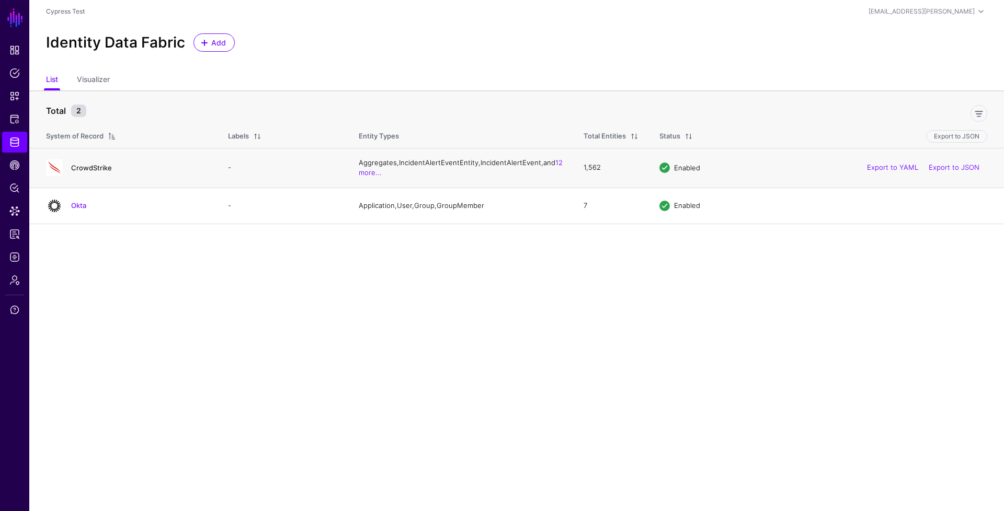
drag, startPoint x: 119, startPoint y: 166, endPoint x: 109, endPoint y: 168, distance: 10.8
click at [116, 167] on h4 "CrowdStrike" at bounding box center [139, 167] width 136 height 9
click at [102, 168] on link "CrowdStrike" at bounding box center [91, 168] width 41 height 8
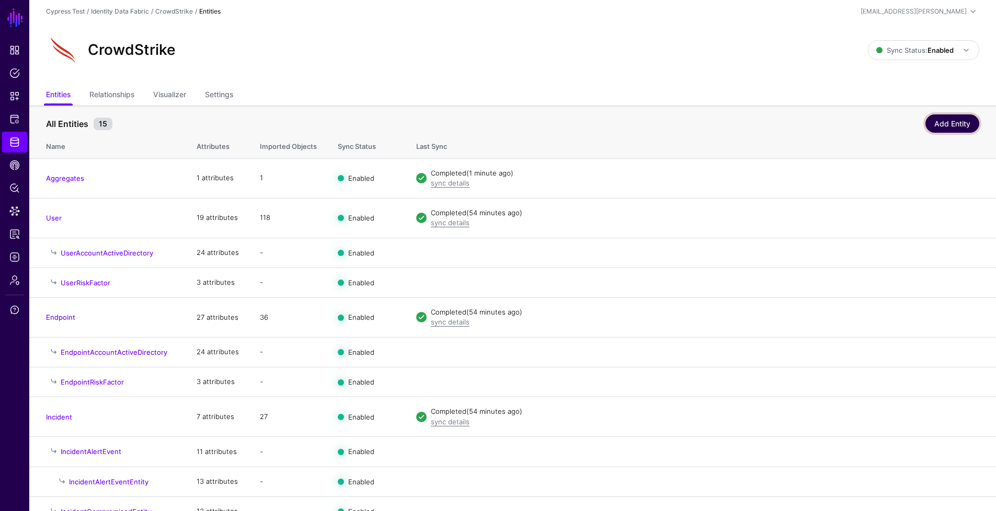
click at [941, 122] on link "Add Entity" at bounding box center [952, 123] width 54 height 18
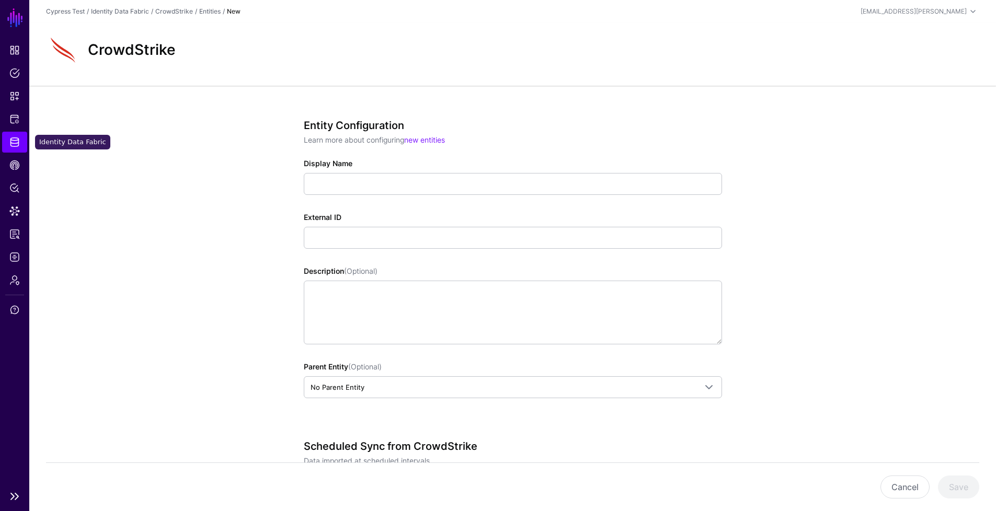
click at [17, 144] on span "Identity Data Fabric" at bounding box center [14, 142] width 10 height 10
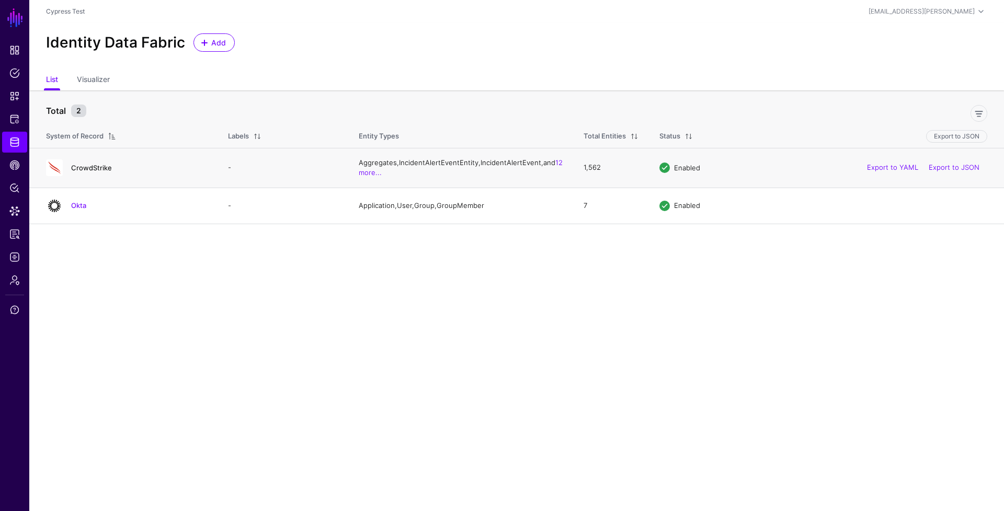
click at [91, 167] on link "CrowdStrike" at bounding box center [91, 168] width 41 height 8
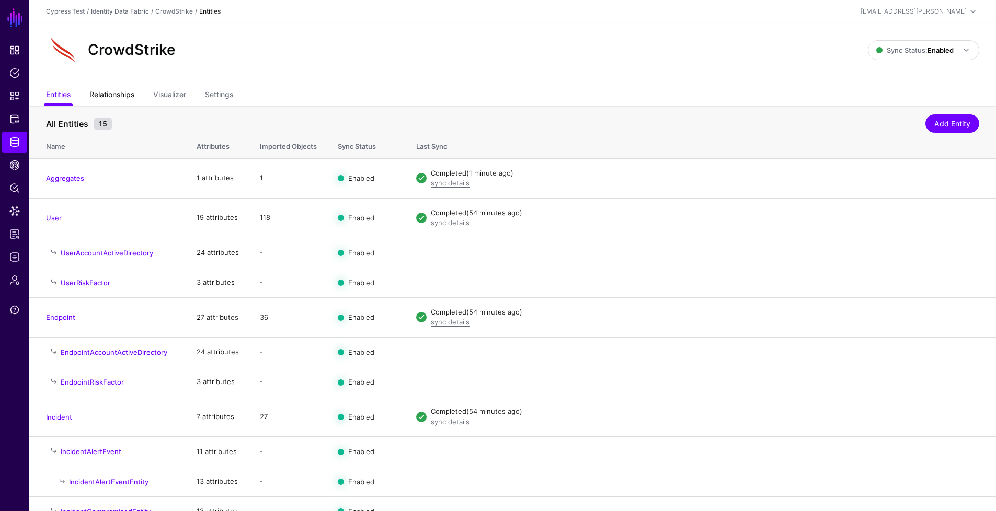
click at [112, 96] on link "Relationships" at bounding box center [111, 96] width 45 height 20
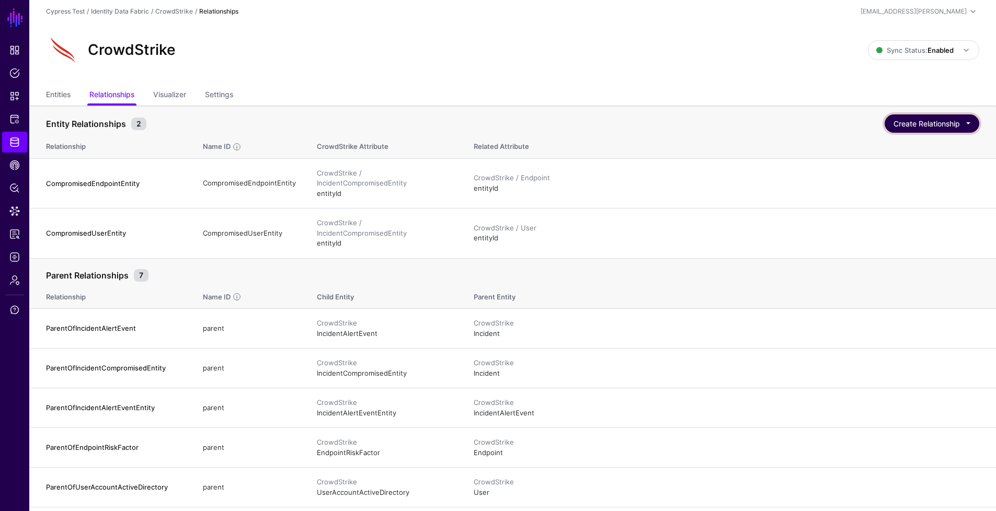
click at [905, 126] on button "Create Relationship" at bounding box center [931, 123] width 95 height 18
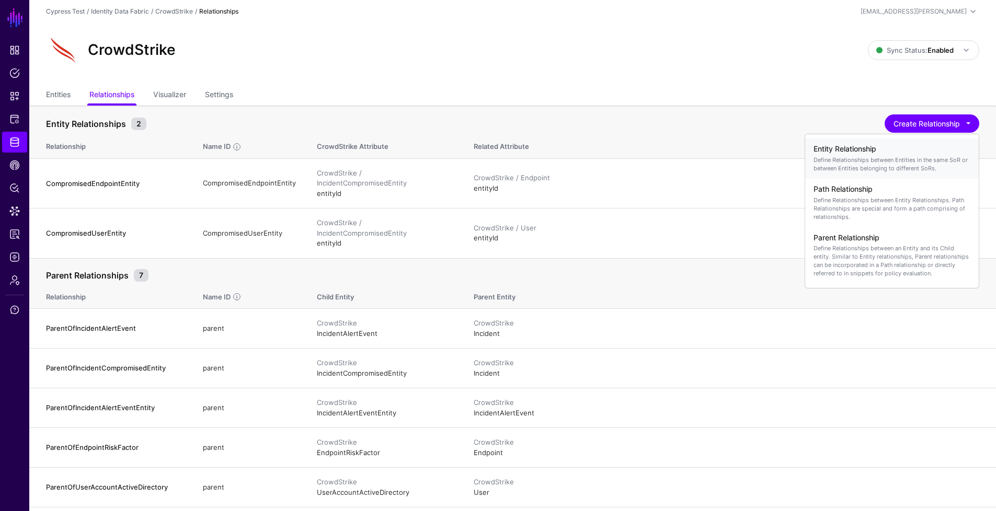
click at [900, 161] on p "Define Relationships between Entities in the same SoR or between Entities belon…" at bounding box center [891, 164] width 157 height 17
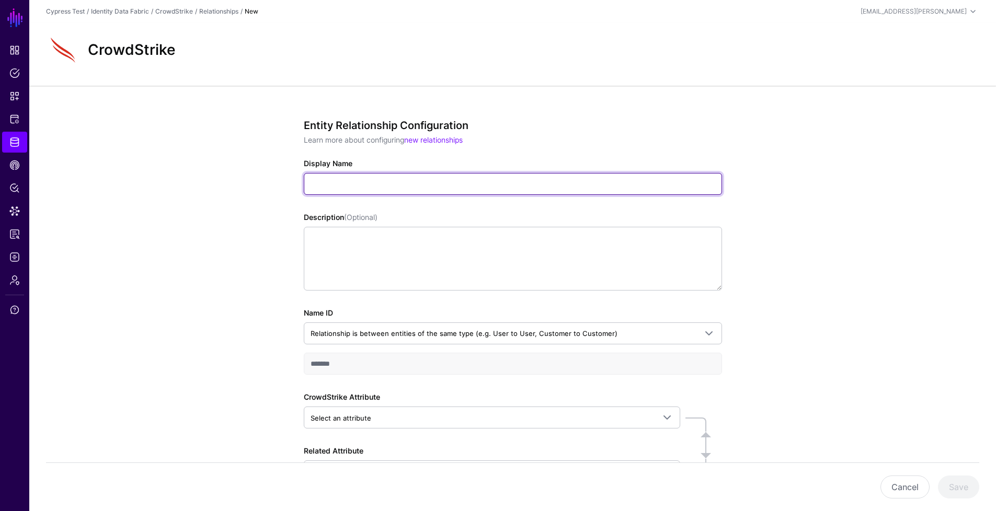
click at [471, 183] on input "Display Name" at bounding box center [513, 184] width 418 height 22
type input "*****"
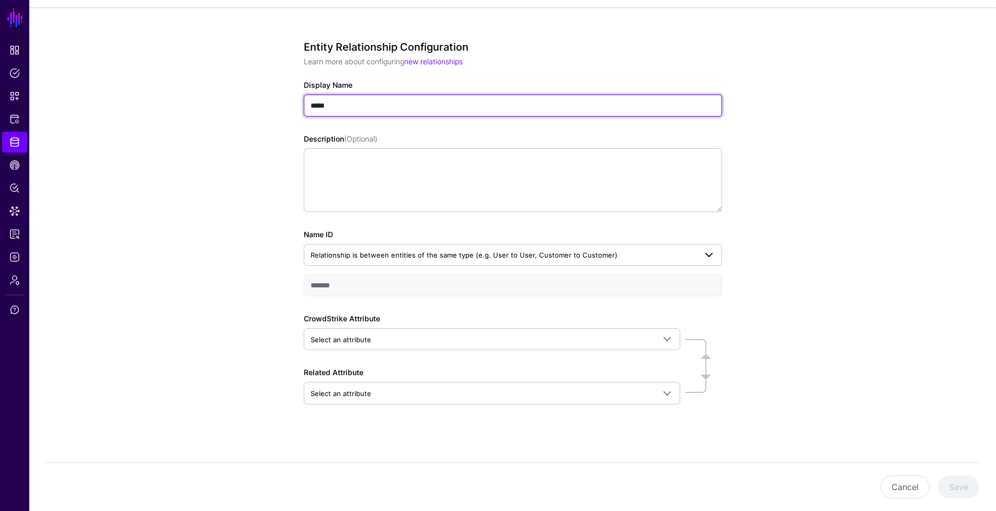
scroll to position [80, 0]
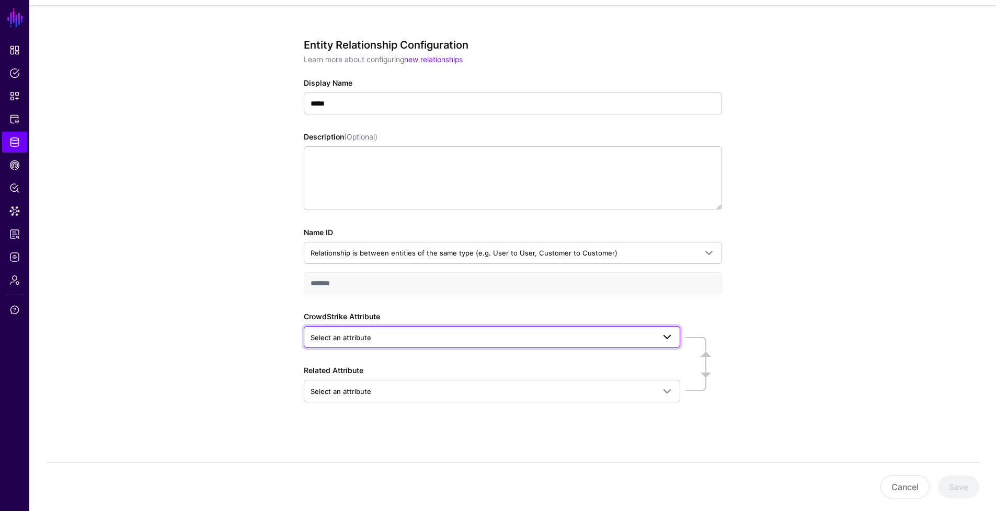
click at [520, 340] on span "Select an attribute" at bounding box center [482, 337] width 344 height 11
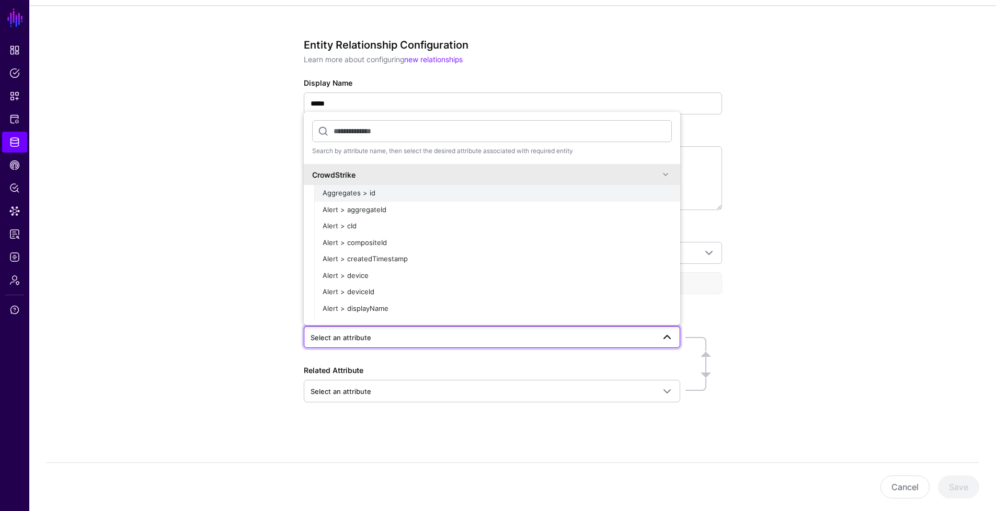
click at [374, 193] on div "Aggregates > id" at bounding box center [497, 193] width 349 height 10
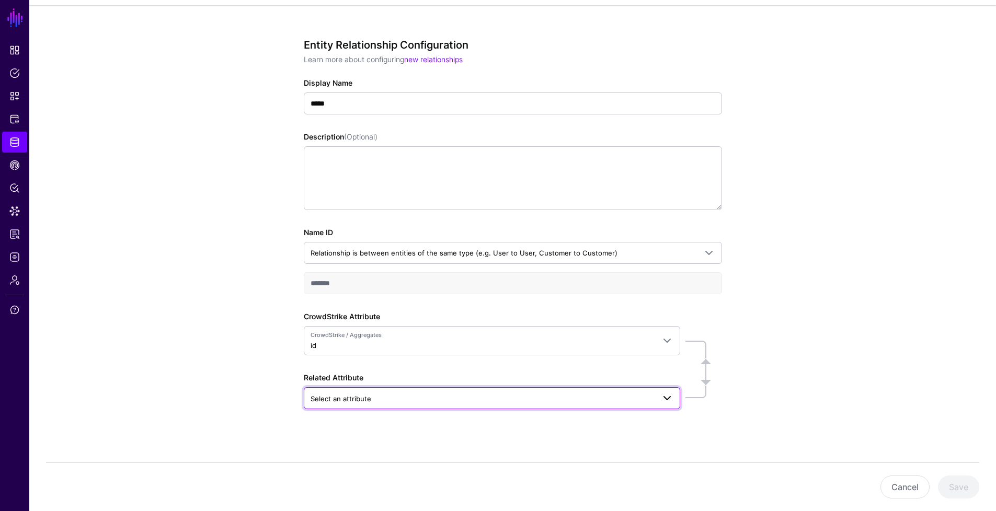
click at [411, 402] on span "Select an attribute" at bounding box center [482, 398] width 344 height 11
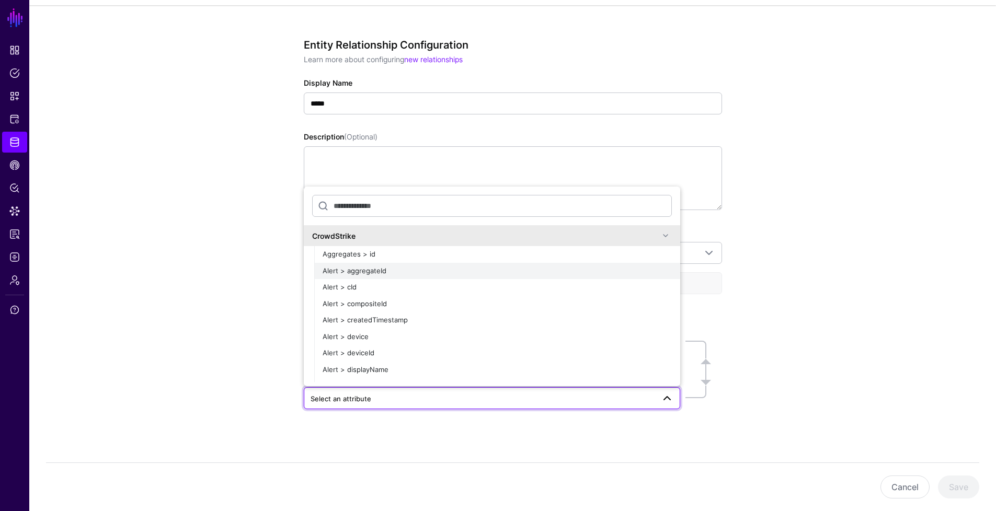
click at [391, 269] on div "Alert > aggregateId" at bounding box center [497, 271] width 349 height 10
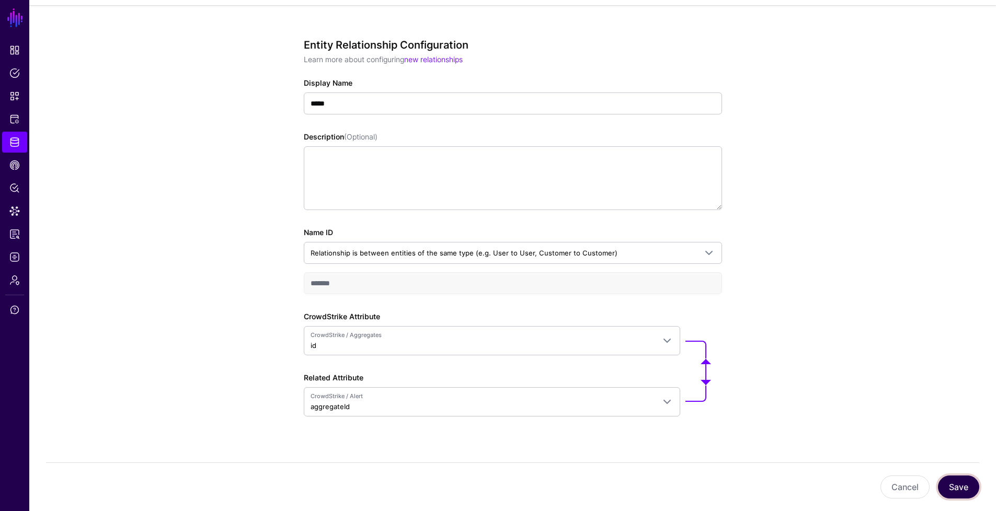
click at [943, 489] on button "Save" at bounding box center [958, 487] width 41 height 23
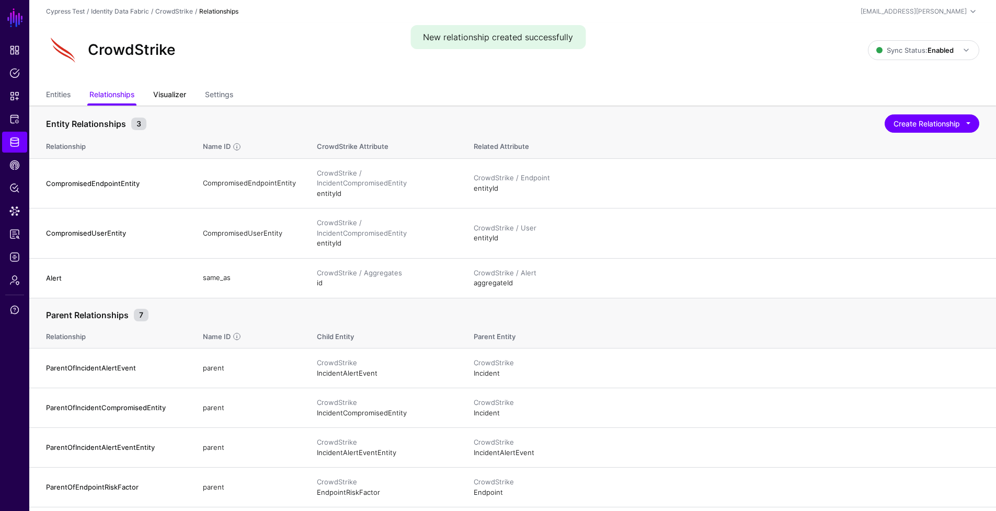
click at [186, 97] on link "Visualizer" at bounding box center [169, 96] width 33 height 20
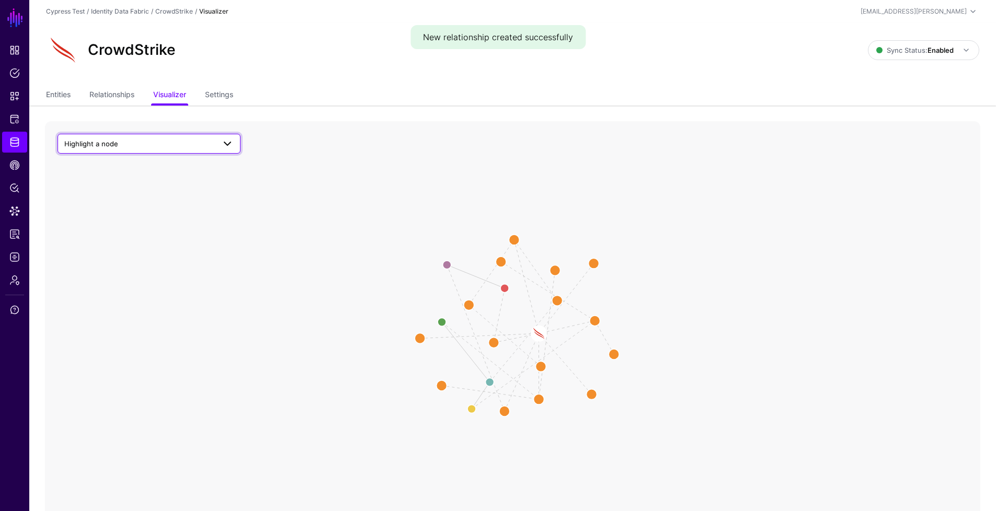
click at [197, 146] on span "Highlight a node" at bounding box center [139, 143] width 151 height 11
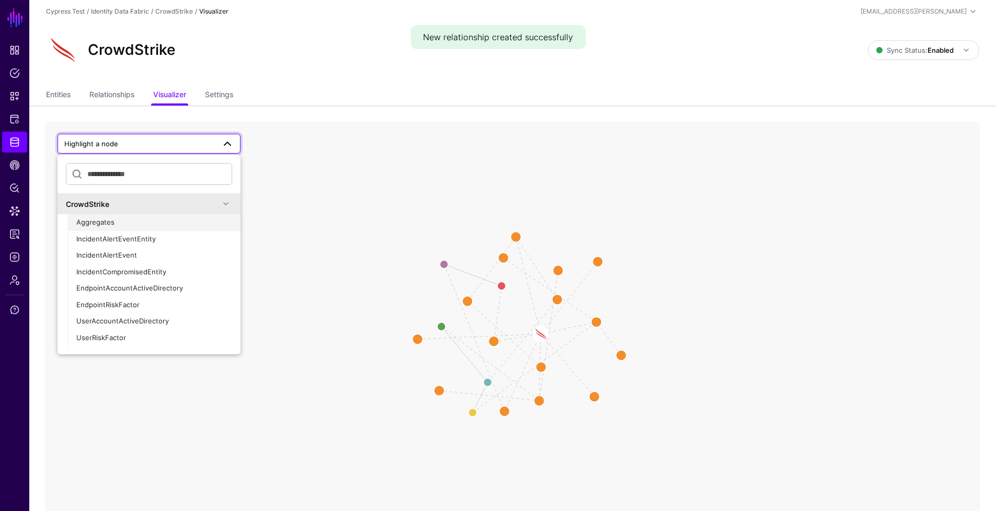
click at [137, 228] on button "Aggregates" at bounding box center [154, 222] width 172 height 17
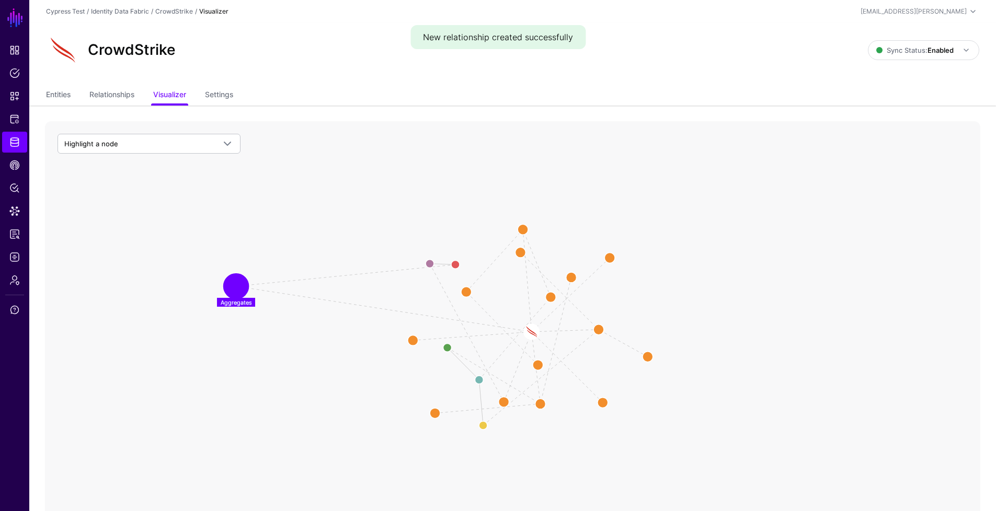
drag, startPoint x: 498, startPoint y: 341, endPoint x: 240, endPoint y: 287, distance: 263.4
click at [240, 287] on circle at bounding box center [236, 286] width 21 height 21
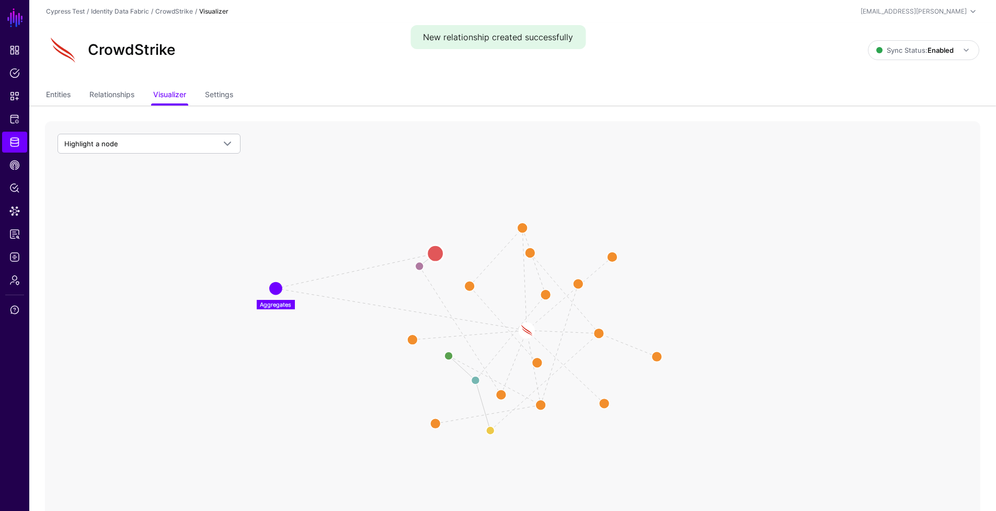
click at [439, 255] on circle at bounding box center [435, 253] width 17 height 17
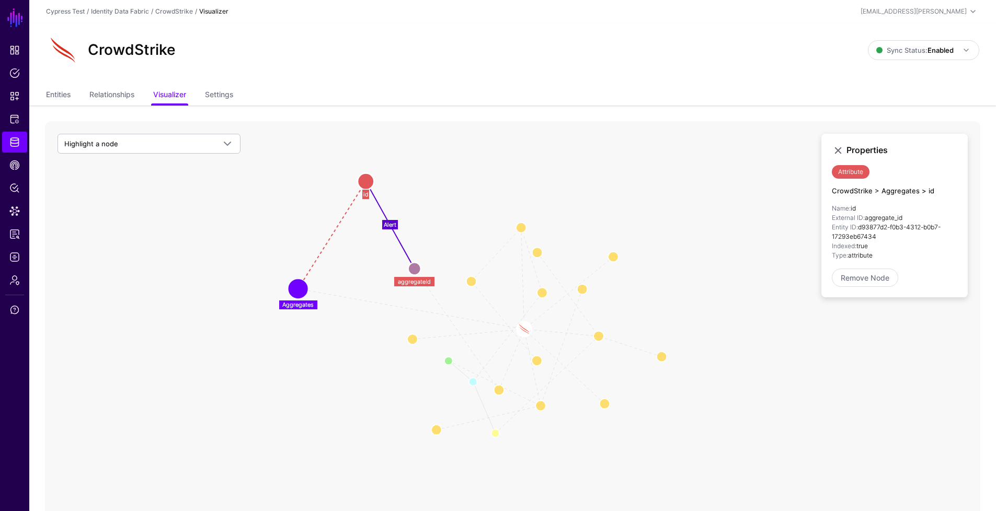
drag, startPoint x: 433, startPoint y: 246, endPoint x: 366, endPoint y: 177, distance: 96.5
click at [366, 177] on circle at bounding box center [366, 181] width 17 height 17
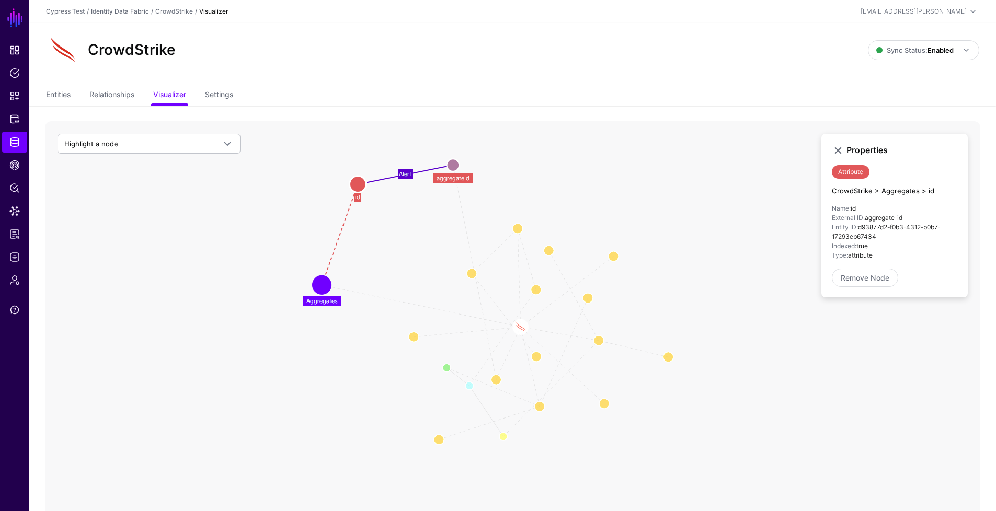
drag, startPoint x: 410, startPoint y: 266, endPoint x: 453, endPoint y: 165, distance: 109.6
click at [453, 165] on circle at bounding box center [452, 165] width 13 height 13
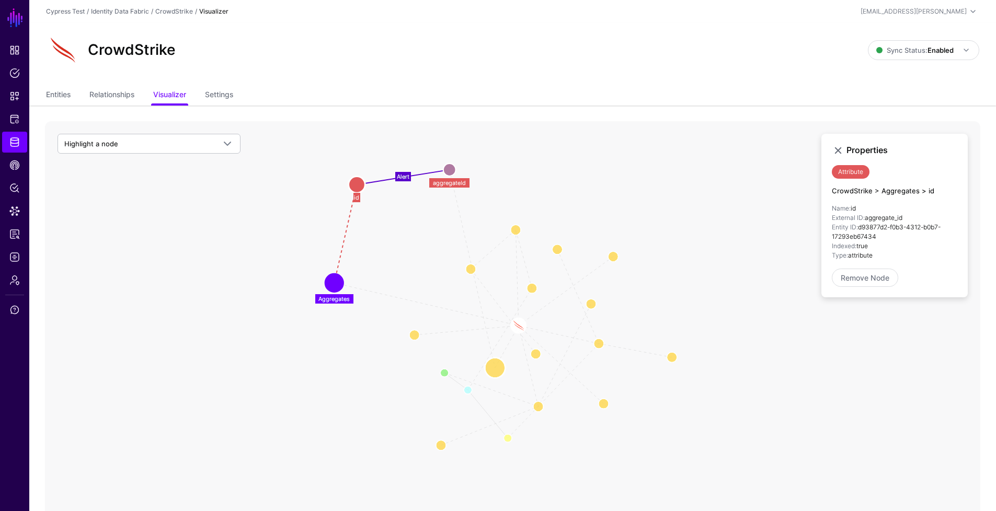
click at [494, 370] on circle at bounding box center [495, 368] width 21 height 21
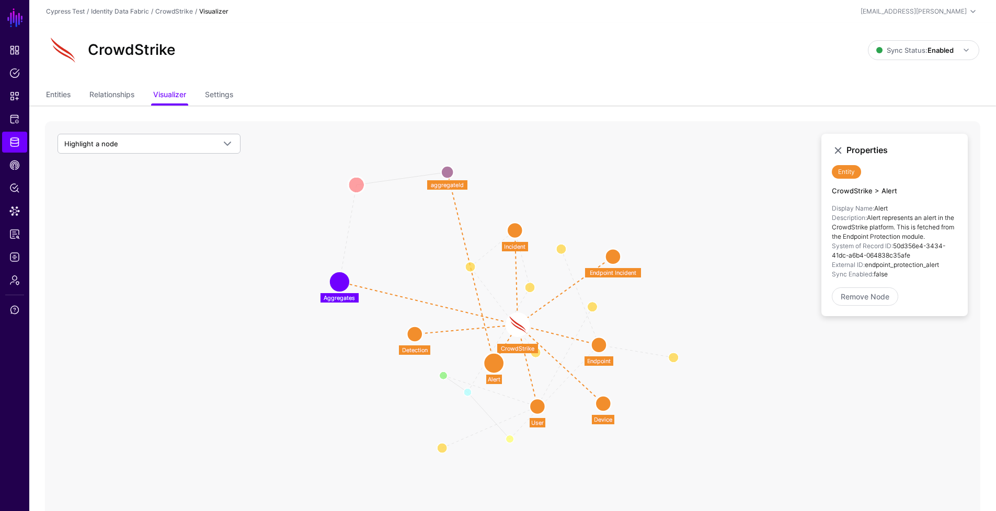
click at [355, 185] on circle at bounding box center [356, 185] width 17 height 17
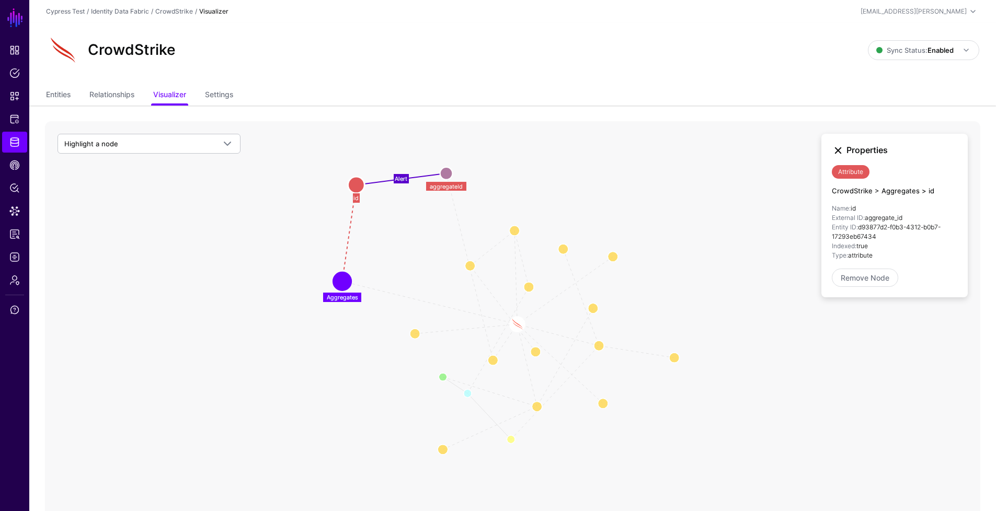
click at [843, 148] on link at bounding box center [838, 150] width 13 height 13
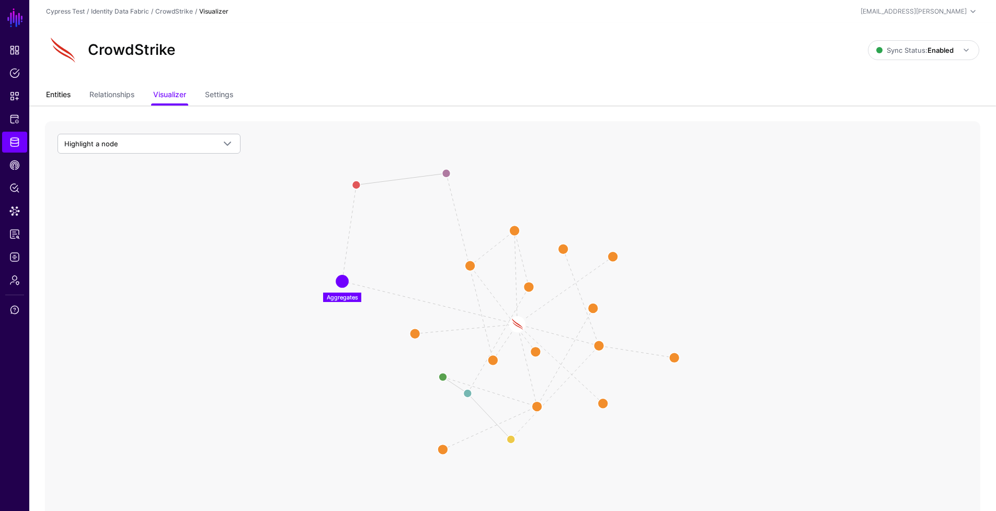
click at [59, 96] on link "Entities" at bounding box center [58, 96] width 25 height 20
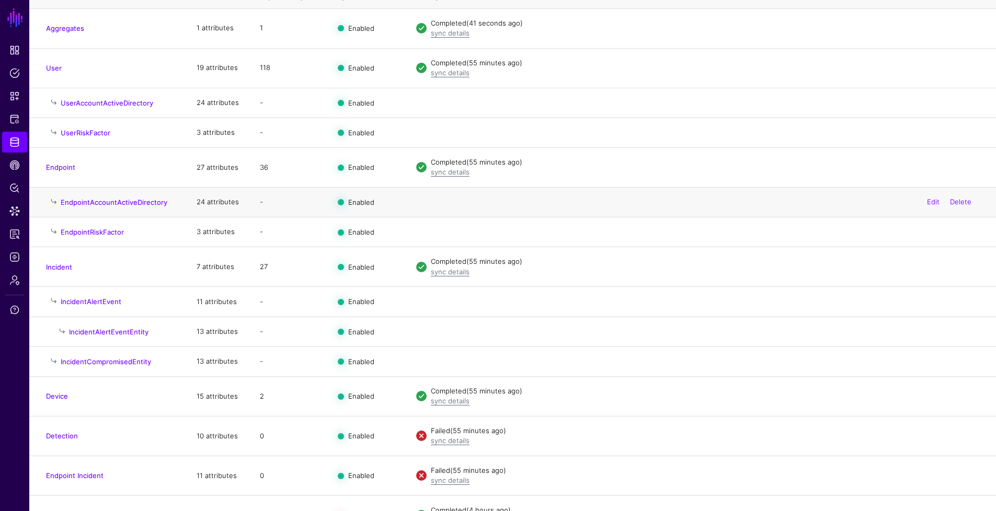
scroll to position [175, 0]
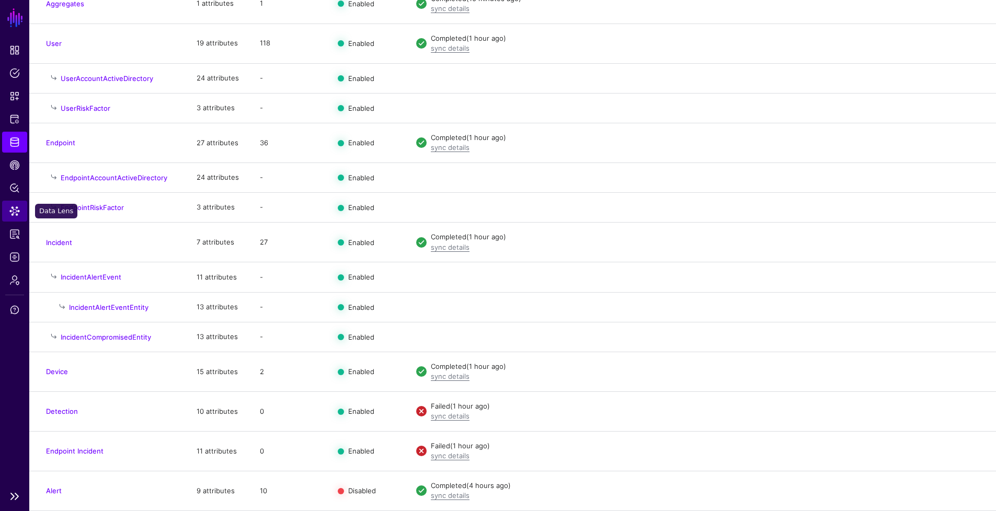
click at [9, 216] on span "Data Lens" at bounding box center [14, 211] width 10 height 10
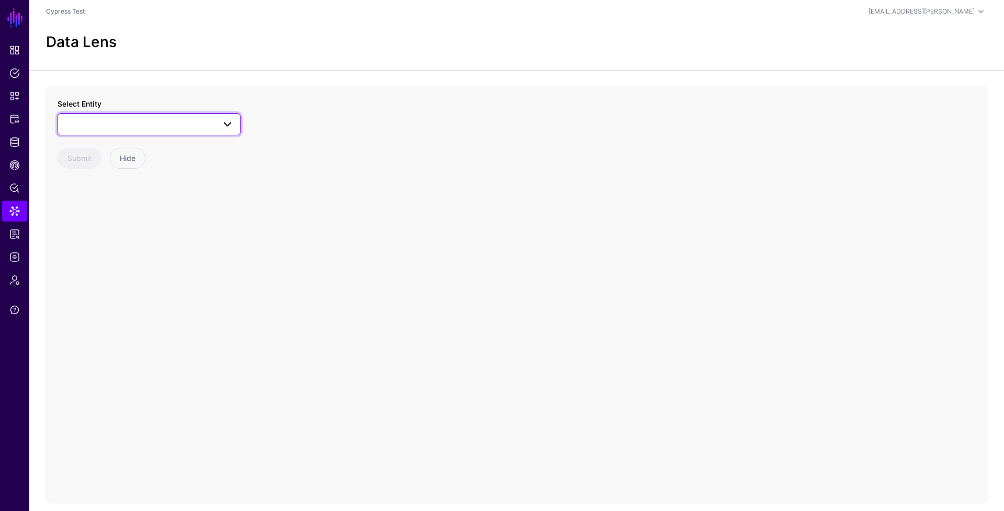
click at [86, 126] on span at bounding box center [148, 124] width 169 height 13
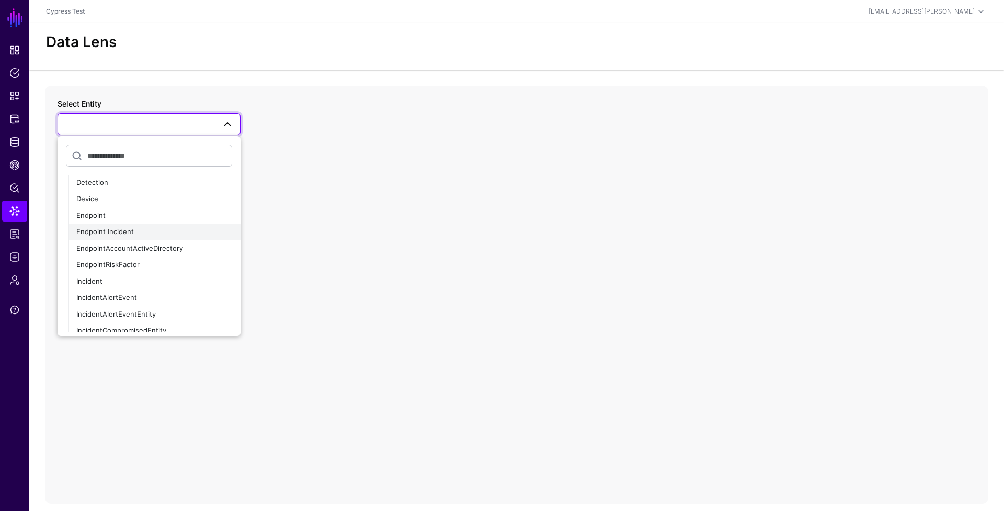
scroll to position [142, 0]
click at [97, 210] on span "Endpoint" at bounding box center [90, 214] width 29 height 8
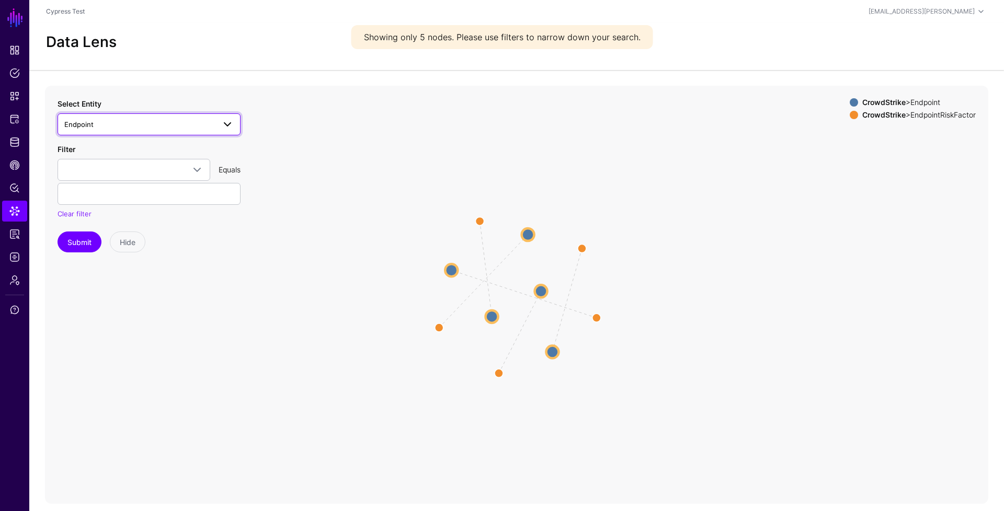
click at [155, 123] on span "Endpoint" at bounding box center [139, 124] width 151 height 11
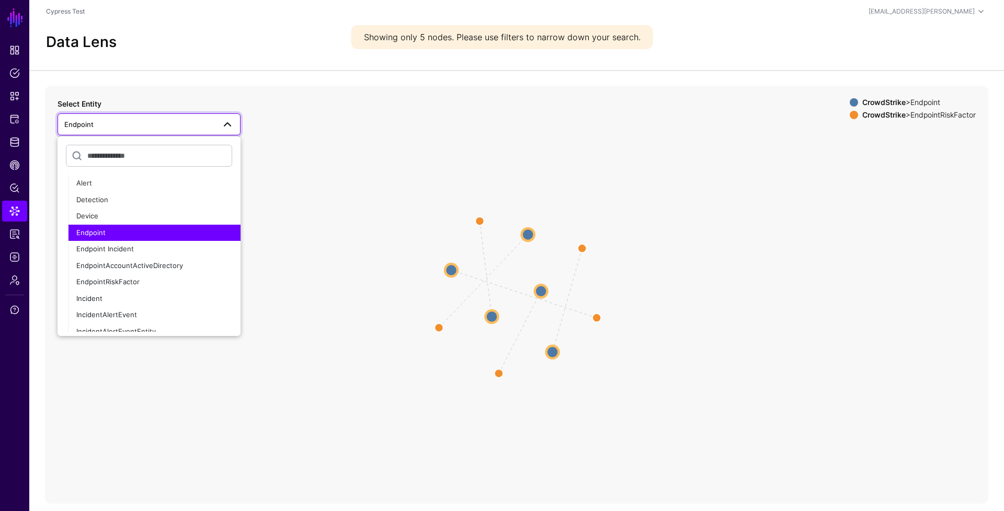
scroll to position [122, 0]
click at [455, 274] on circle at bounding box center [451, 270] width 13 height 13
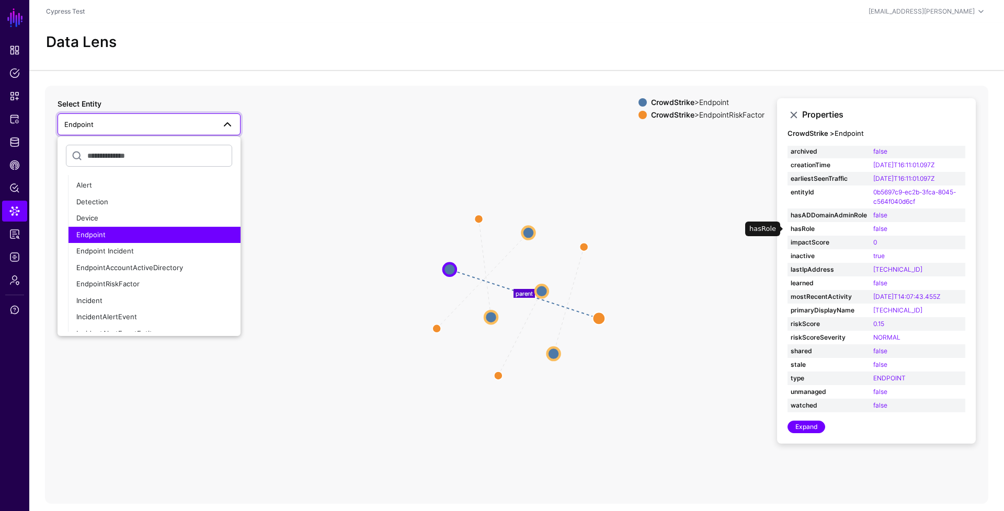
scroll to position [0, 0]
click at [602, 321] on circle at bounding box center [598, 318] width 13 height 13
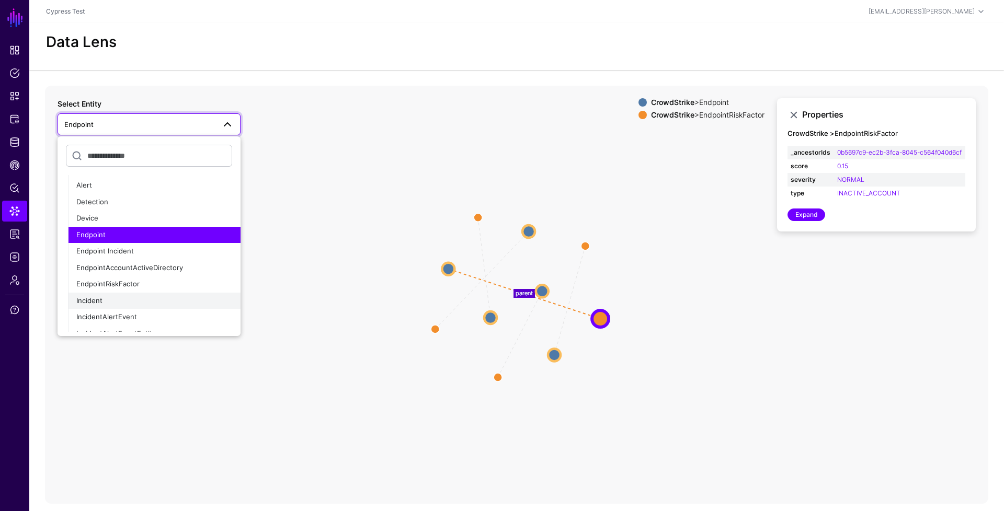
click at [126, 299] on div "Incident" at bounding box center [154, 301] width 156 height 10
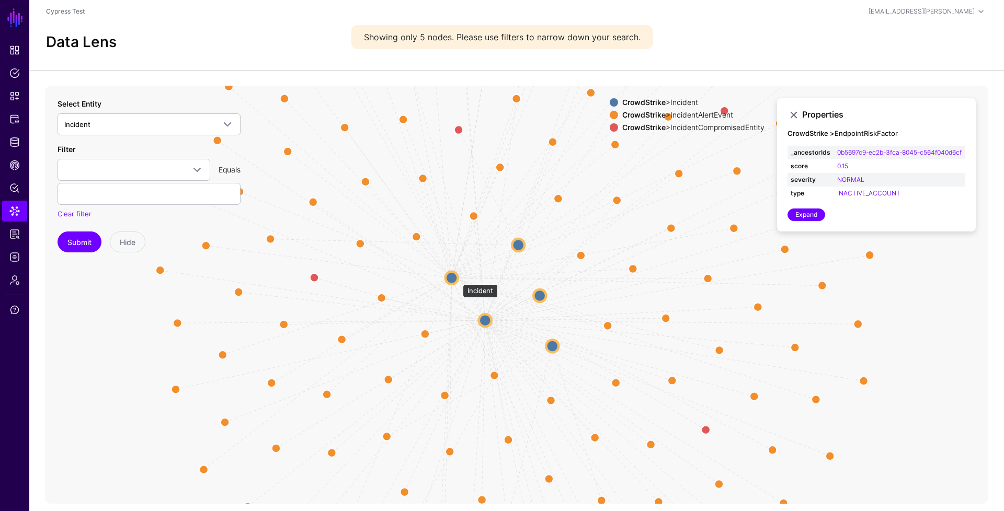
click at [457, 279] on circle at bounding box center [451, 277] width 13 height 13
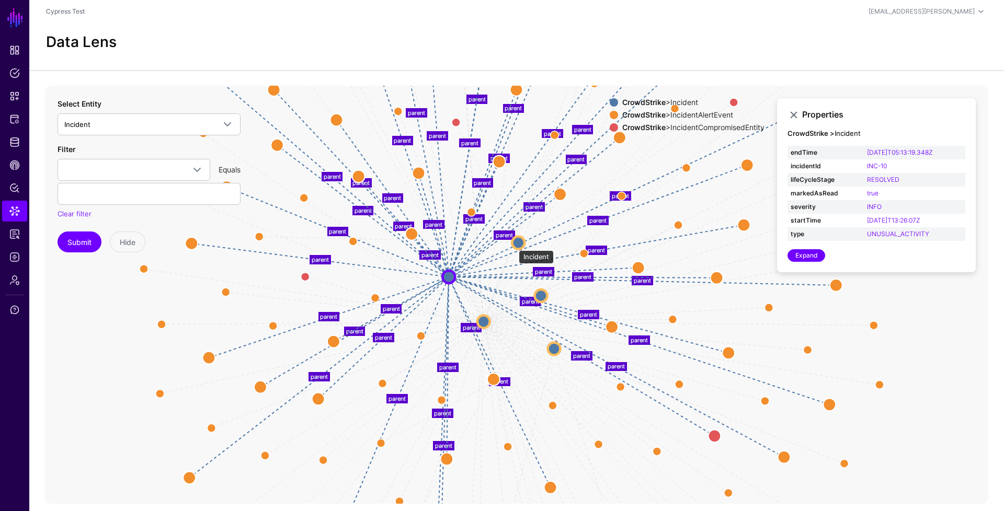
click at [513, 245] on circle at bounding box center [518, 242] width 13 height 13
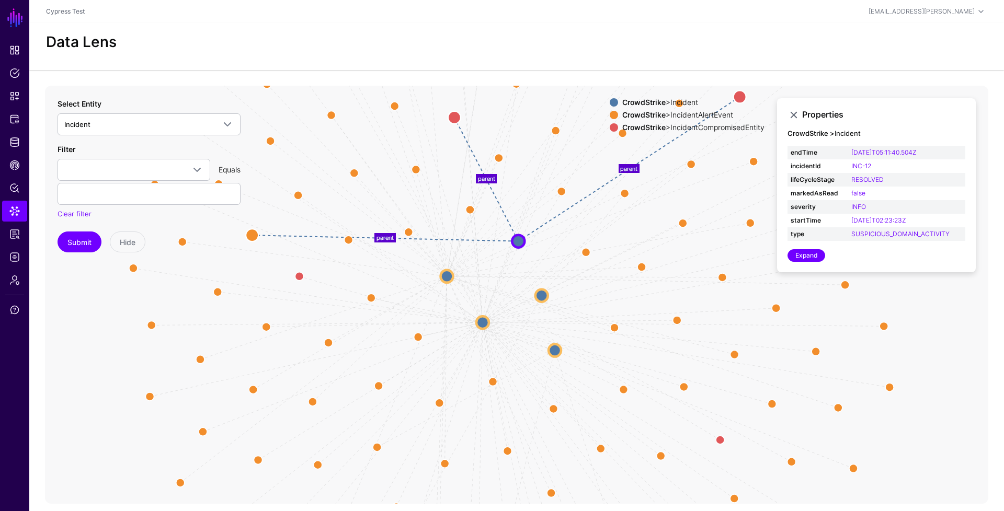
click at [740, 99] on div "CrowdStrike > Incident" at bounding box center [693, 102] width 146 height 8
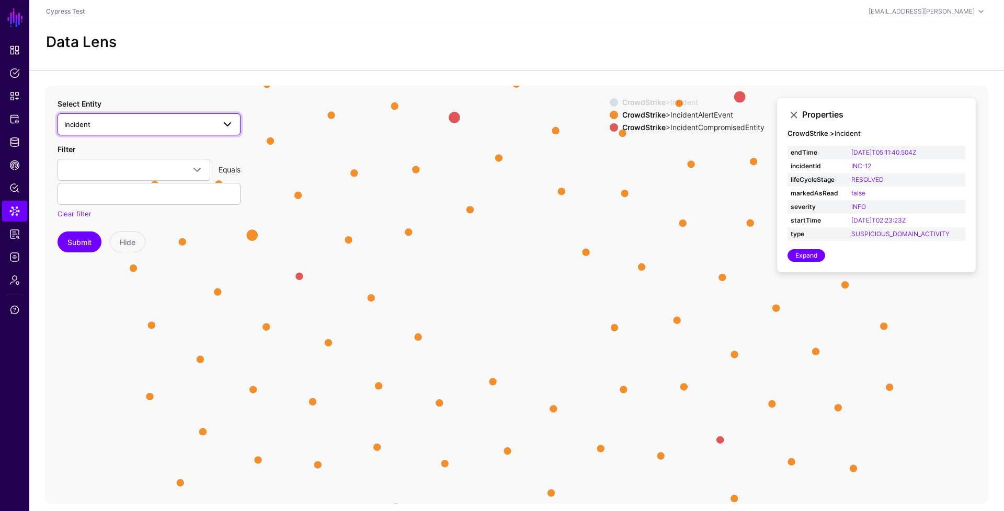
click at [158, 125] on span "Incident" at bounding box center [139, 124] width 151 height 11
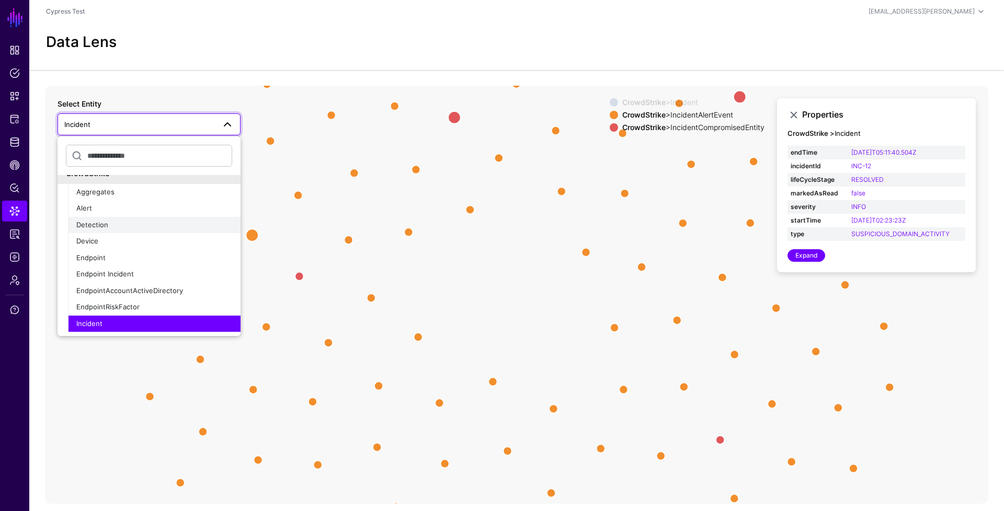
scroll to position [86, 0]
